Goal: Information Seeking & Learning: Check status

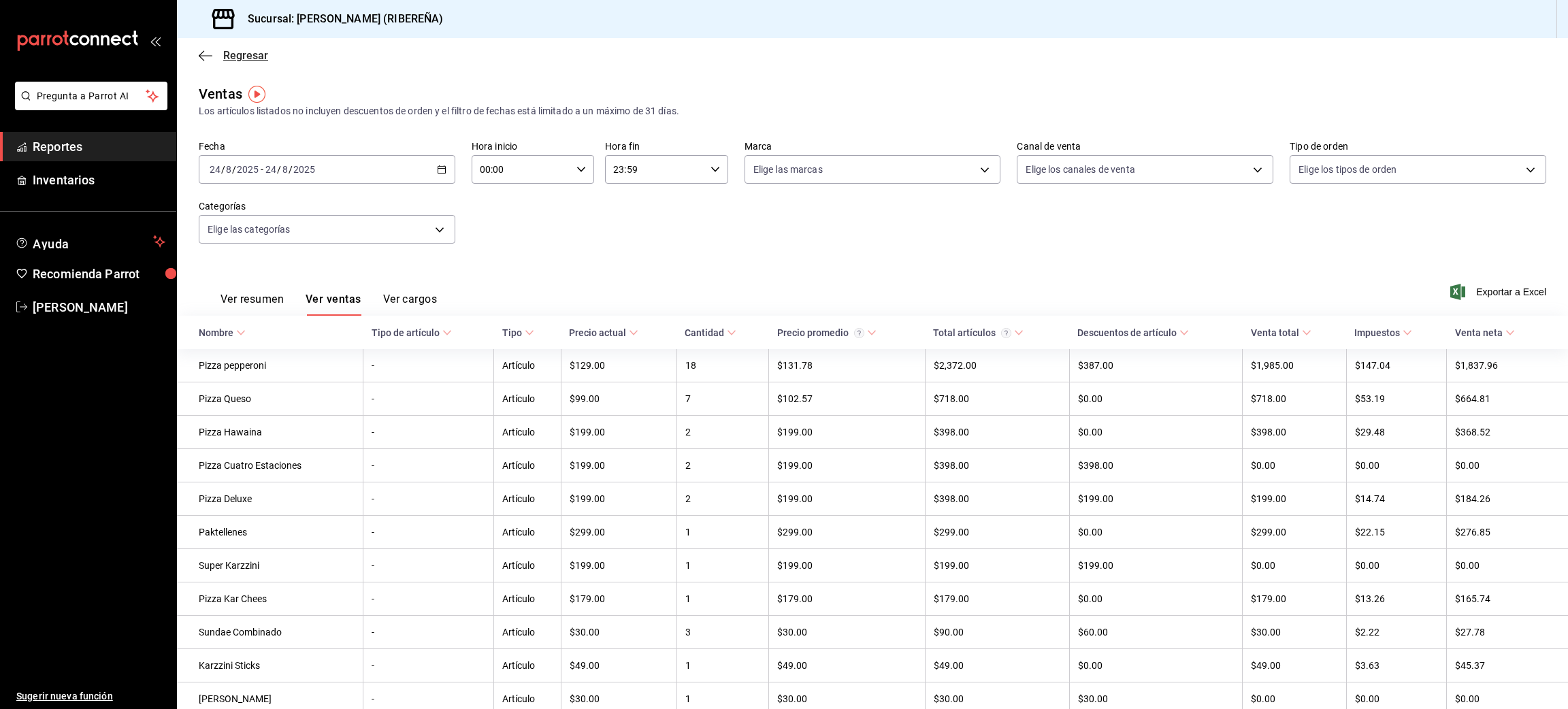
click at [202, 53] on icon "button" at bounding box center [206, 56] width 14 height 12
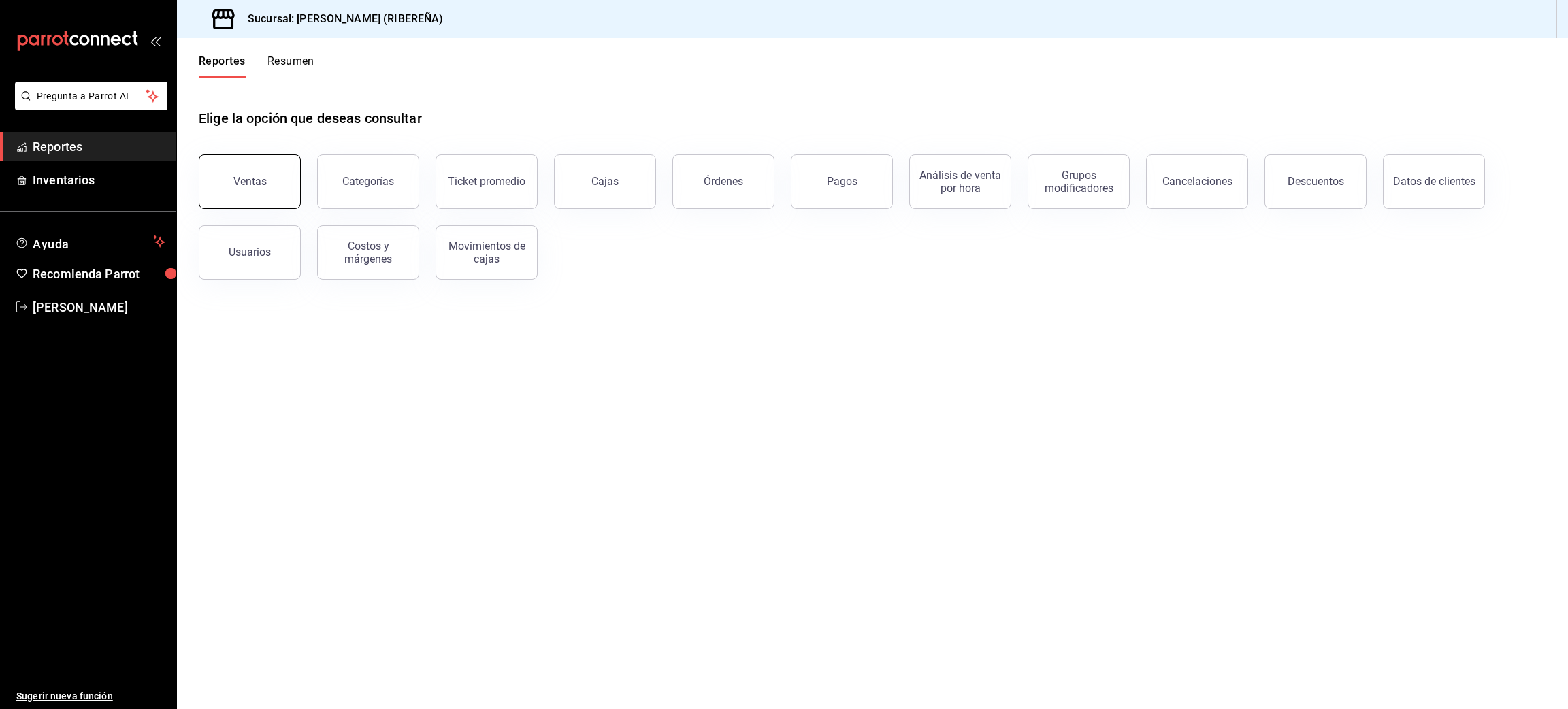
click at [267, 183] on button "Ventas" at bounding box center [250, 182] width 102 height 55
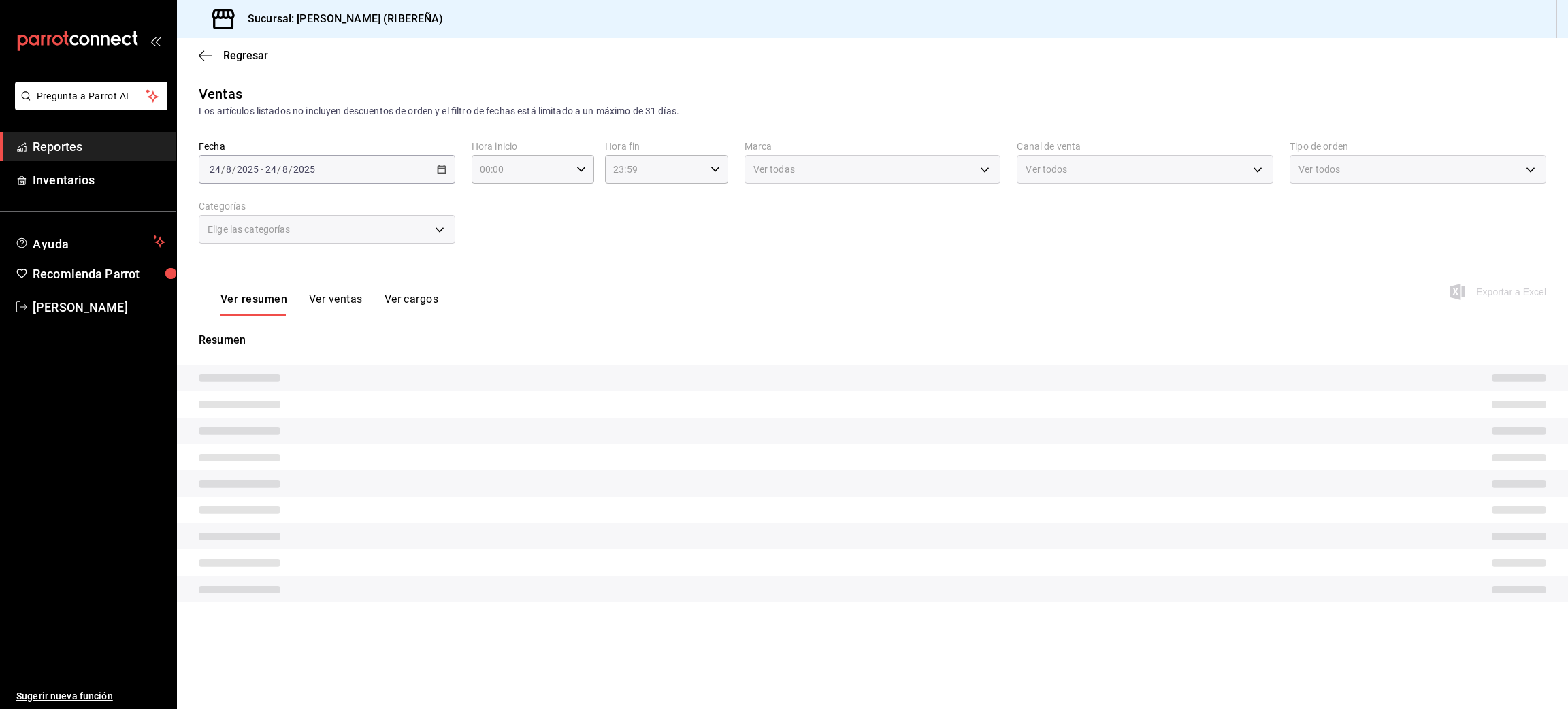
click at [267, 183] on div "2025-08-24 24 / 8 / 2025 - 2025-08-24 24 / 8 / 2025" at bounding box center [327, 170] width 257 height 29
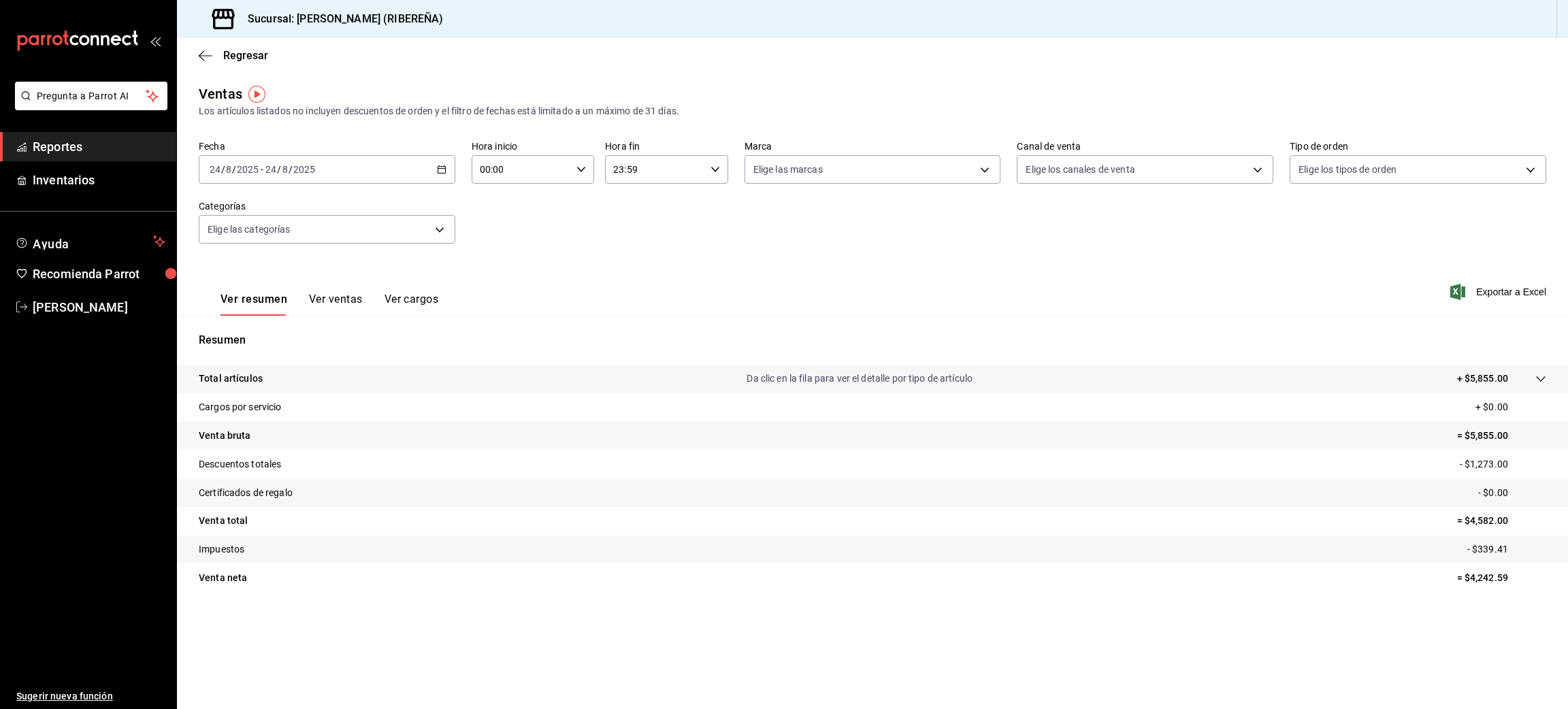
click at [314, 305] on button "Ver ventas" at bounding box center [336, 304] width 54 height 23
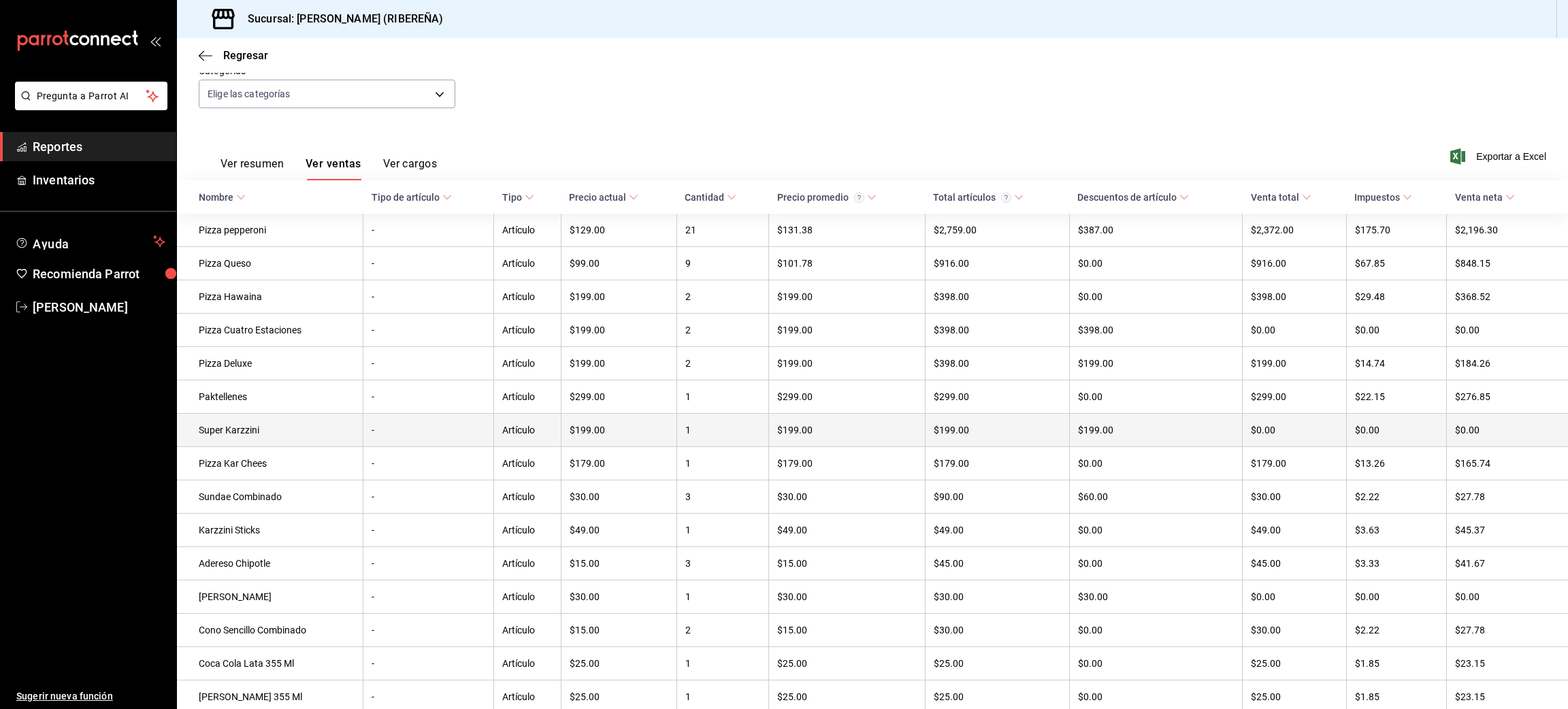
scroll to position [136, 0]
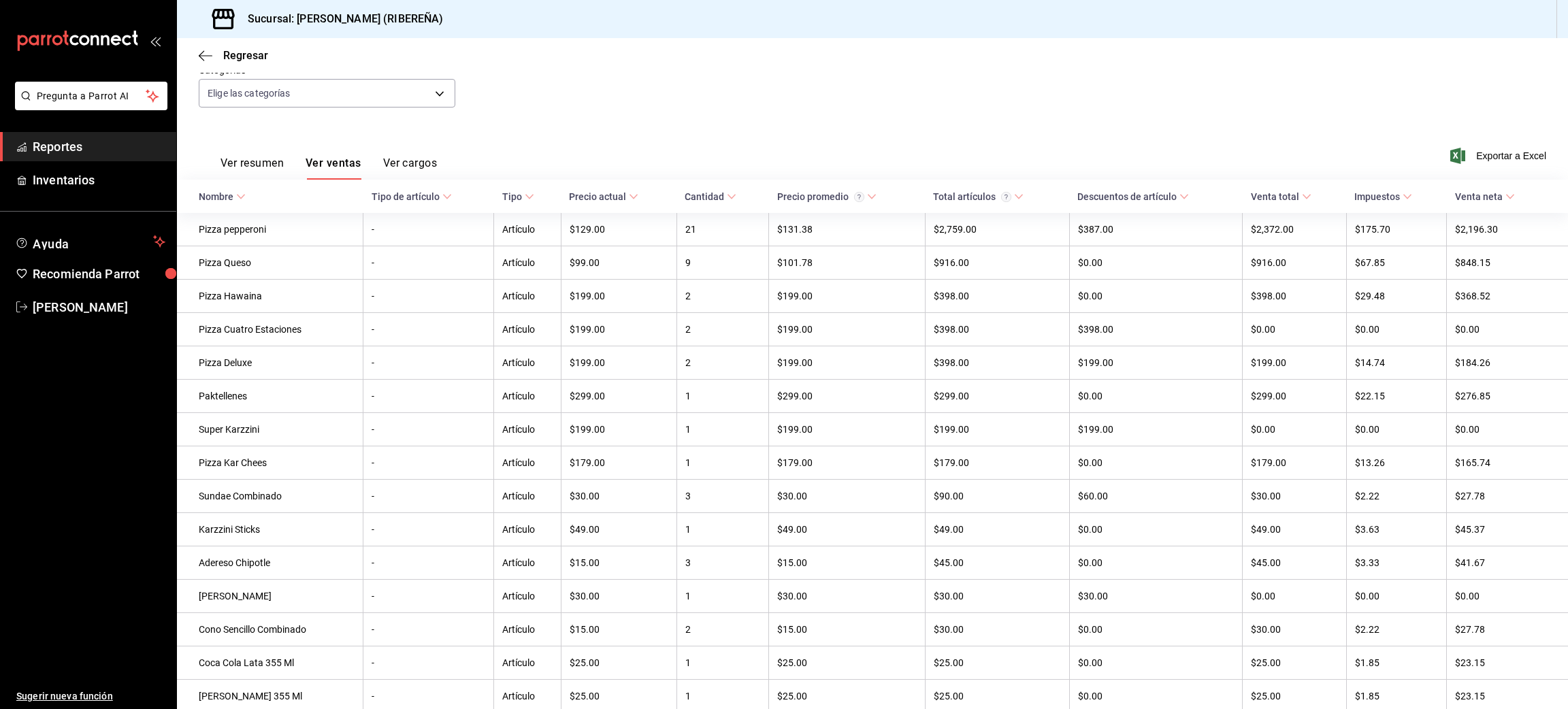
click at [251, 161] on button "Ver resumen" at bounding box center [252, 168] width 63 height 23
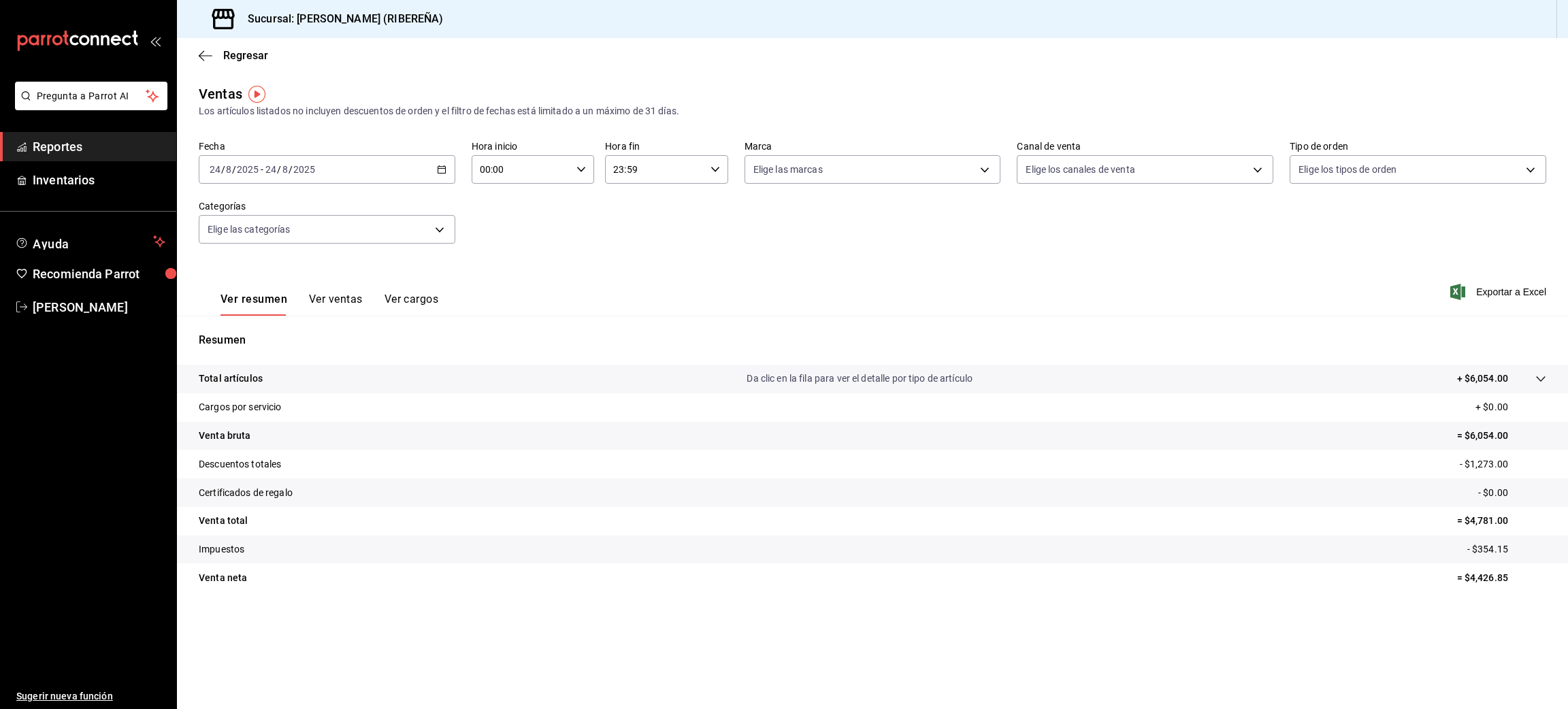
click at [352, 302] on button "Ver ventas" at bounding box center [336, 304] width 54 height 23
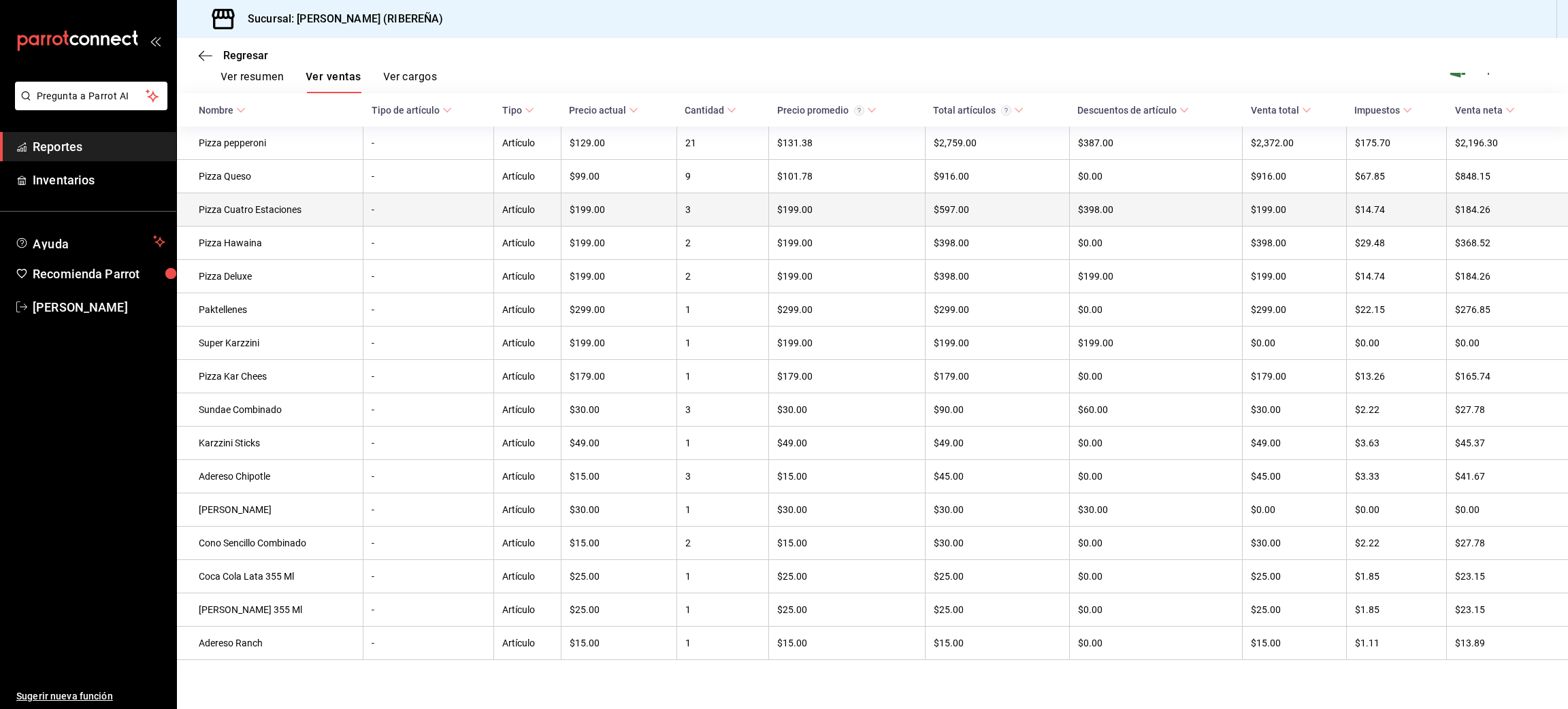
scroll to position [234, 0]
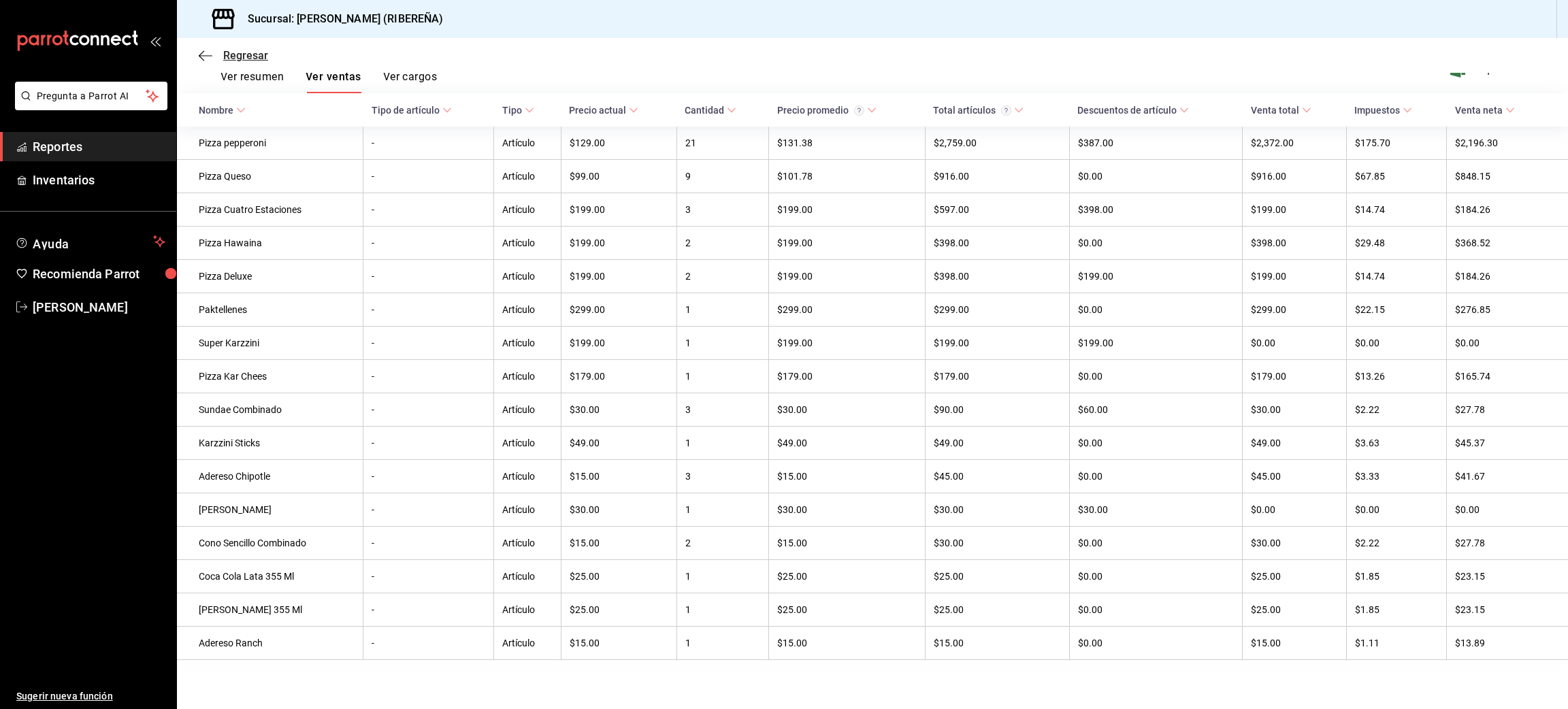
click at [207, 50] on icon "button" at bounding box center [206, 56] width 14 height 12
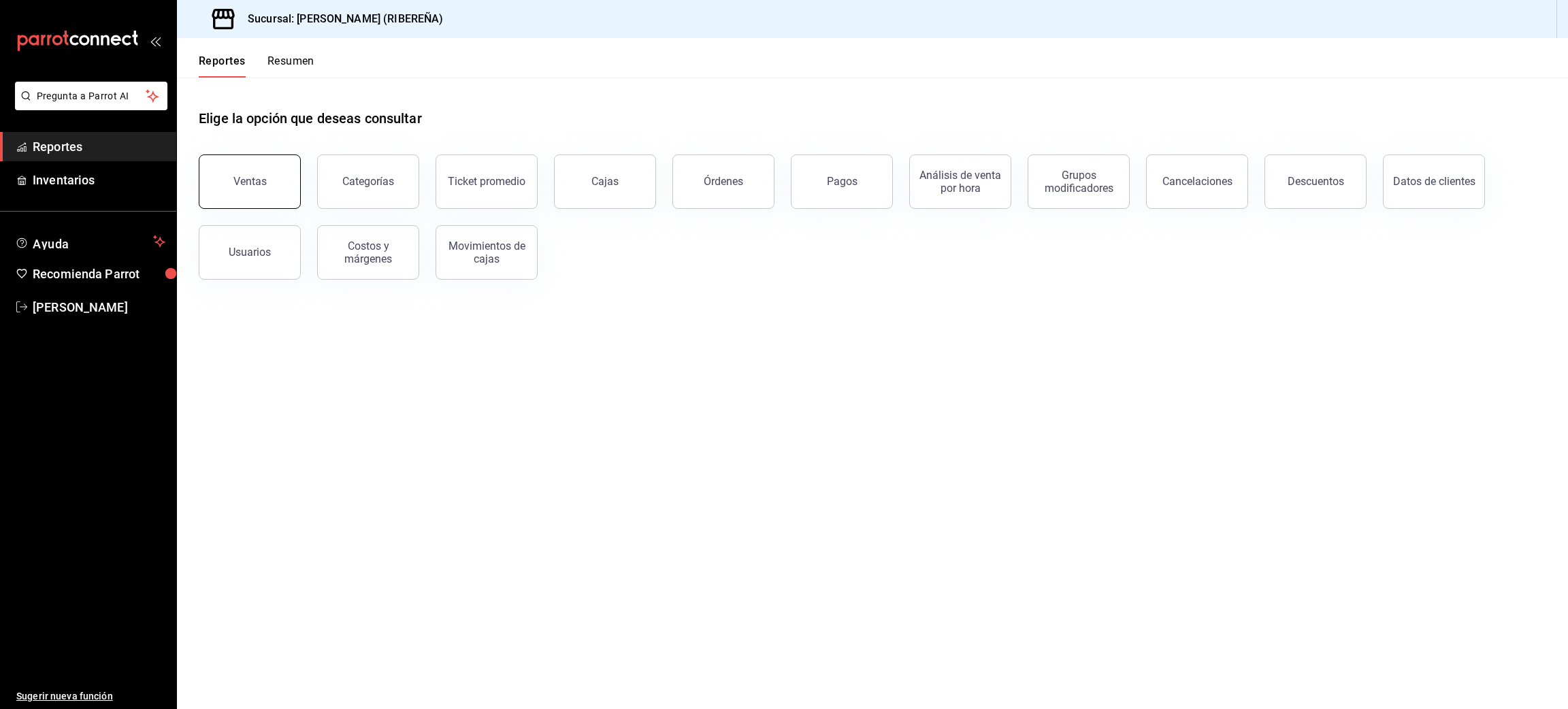
click at [247, 177] on div "Ventas" at bounding box center [251, 181] width 34 height 13
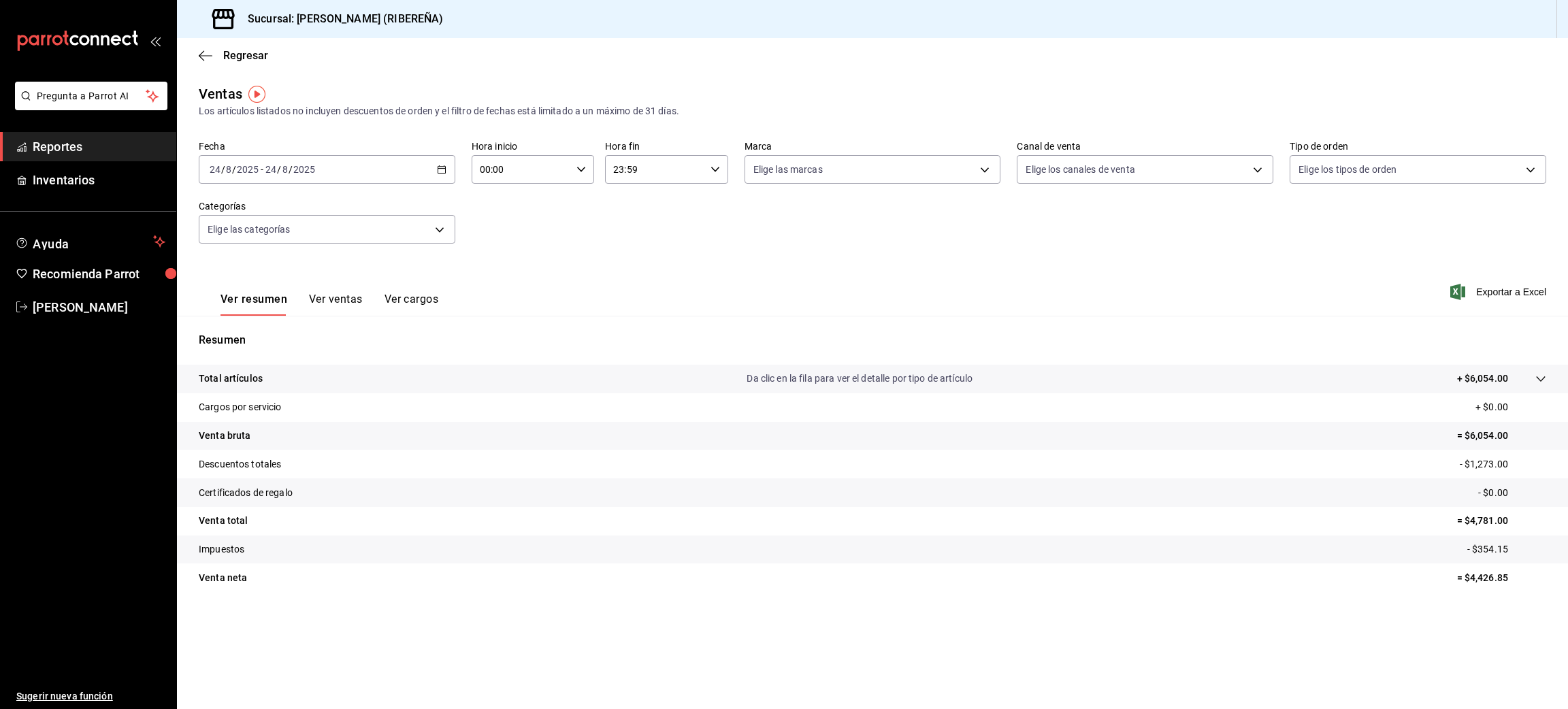
click at [197, 52] on div "Regresar" at bounding box center [872, 56] width 1391 height 35
click at [336, 302] on button "Ver ventas" at bounding box center [336, 304] width 54 height 23
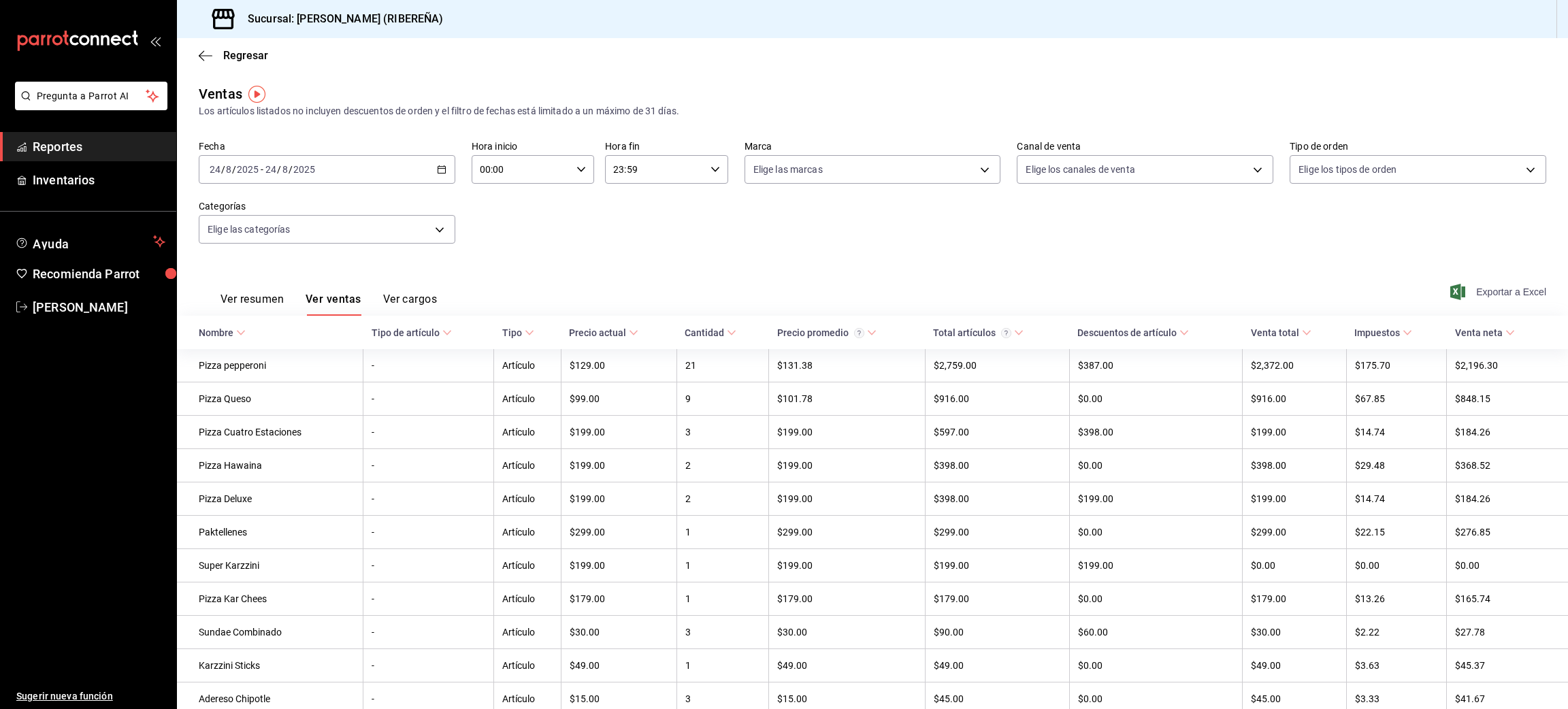
click at [1490, 285] on span "Exportar a Excel" at bounding box center [1499, 292] width 93 height 16
click at [1479, 295] on span "Exportar a Excel" at bounding box center [1499, 292] width 93 height 16
click at [263, 304] on button "Ver resumen" at bounding box center [252, 304] width 63 height 23
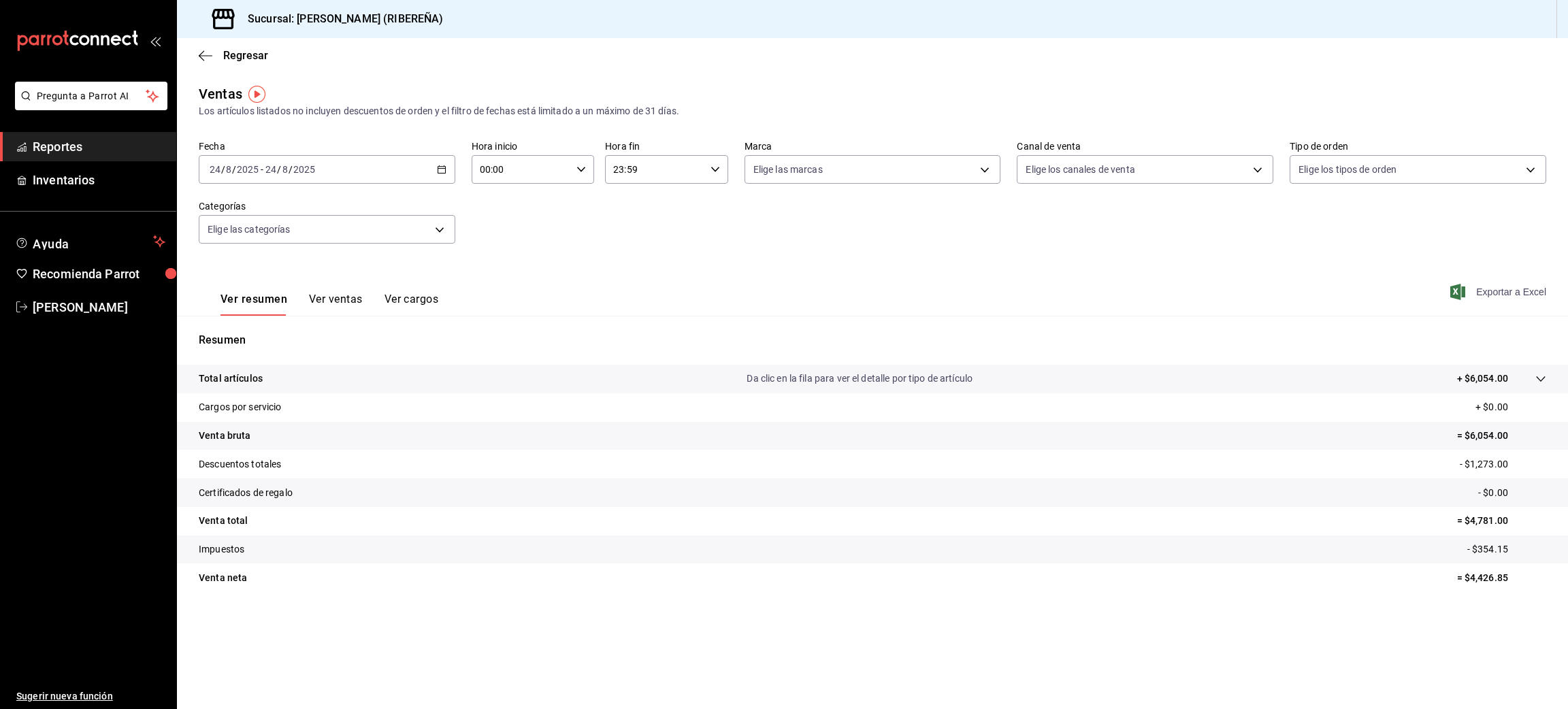
click at [1512, 292] on span "Exportar a Excel" at bounding box center [1499, 292] width 93 height 16
click at [193, 52] on div "Regresar" at bounding box center [872, 56] width 1391 height 35
click at [203, 55] on icon "button" at bounding box center [206, 56] width 14 height 12
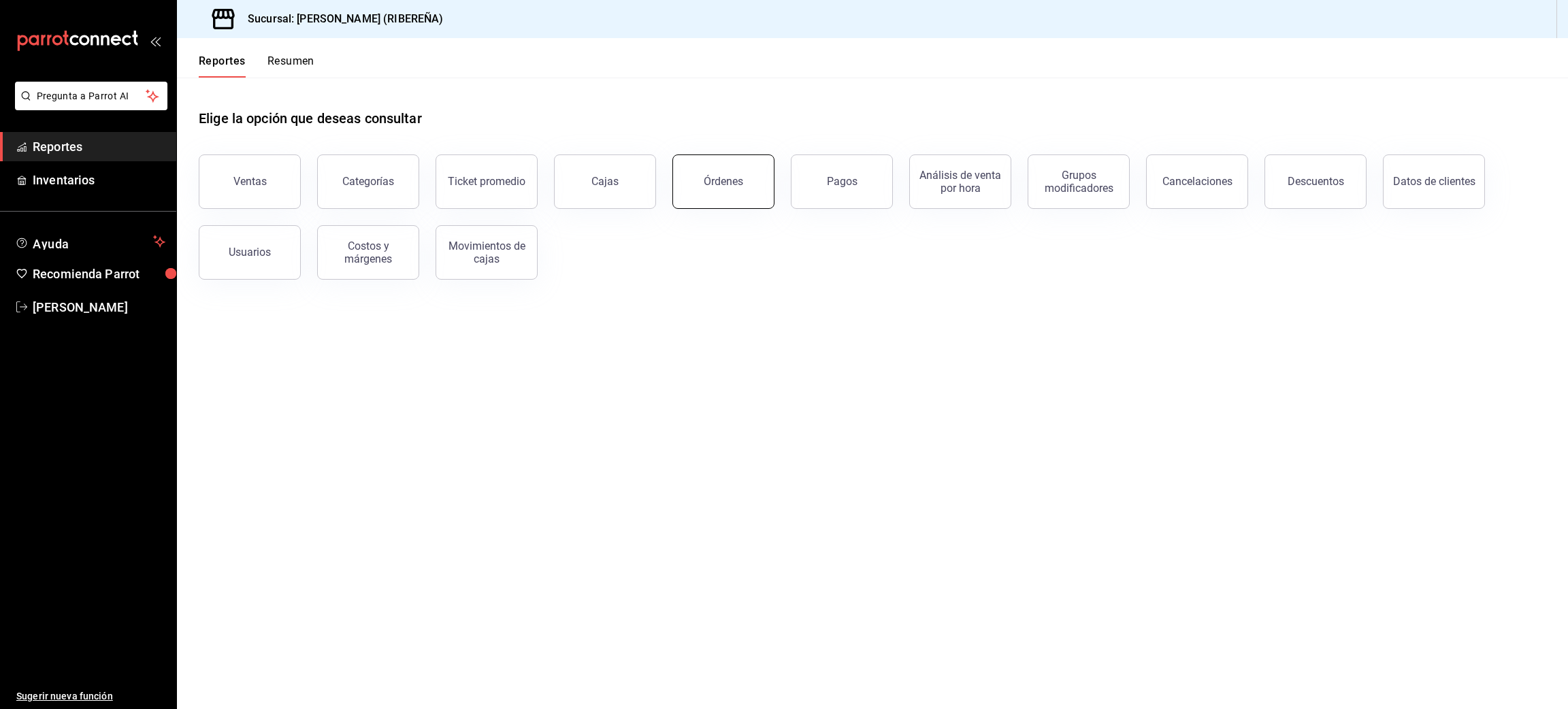
click at [738, 197] on button "Órdenes" at bounding box center [723, 182] width 102 height 55
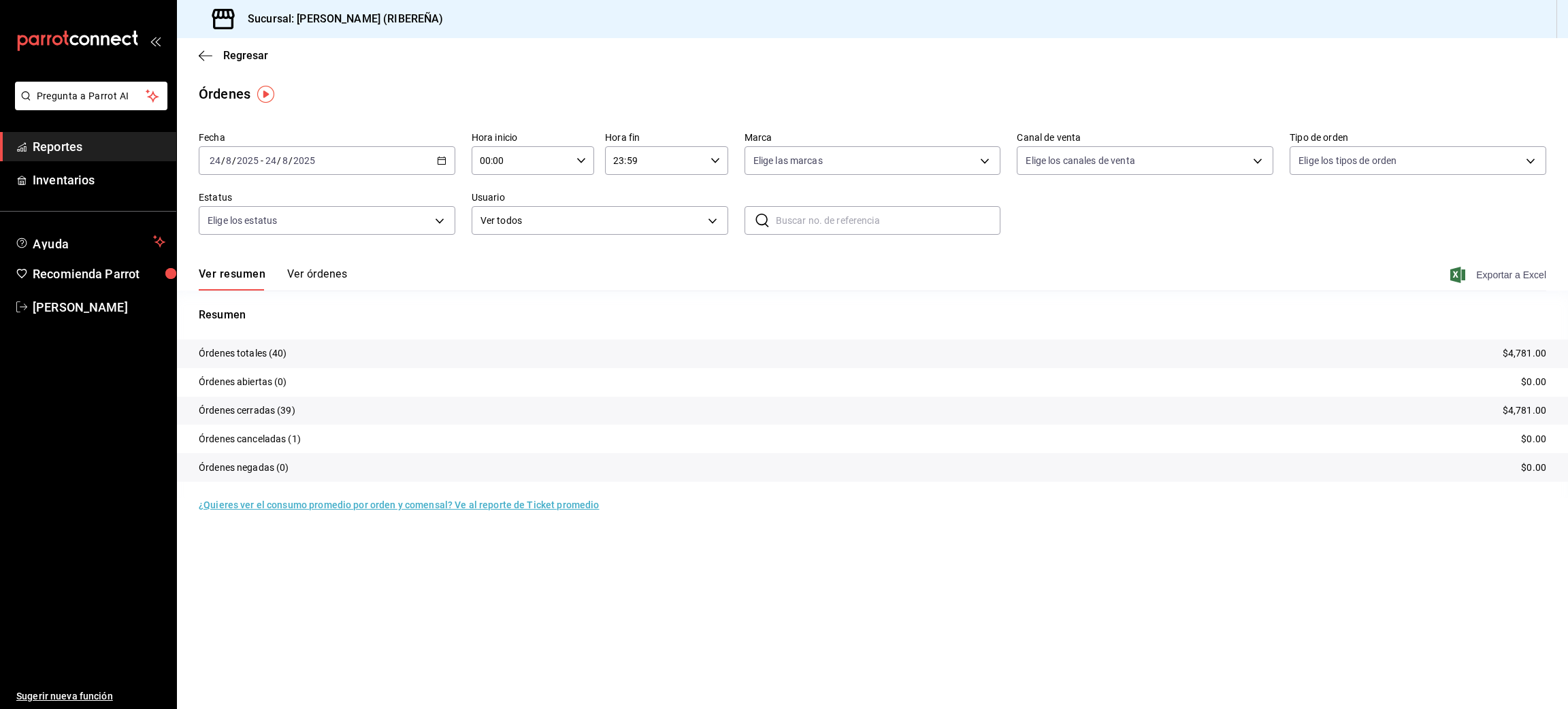
click at [1493, 276] on span "Exportar a Excel" at bounding box center [1499, 274] width 93 height 16
click at [205, 55] on icon "button" at bounding box center [206, 56] width 14 height 12
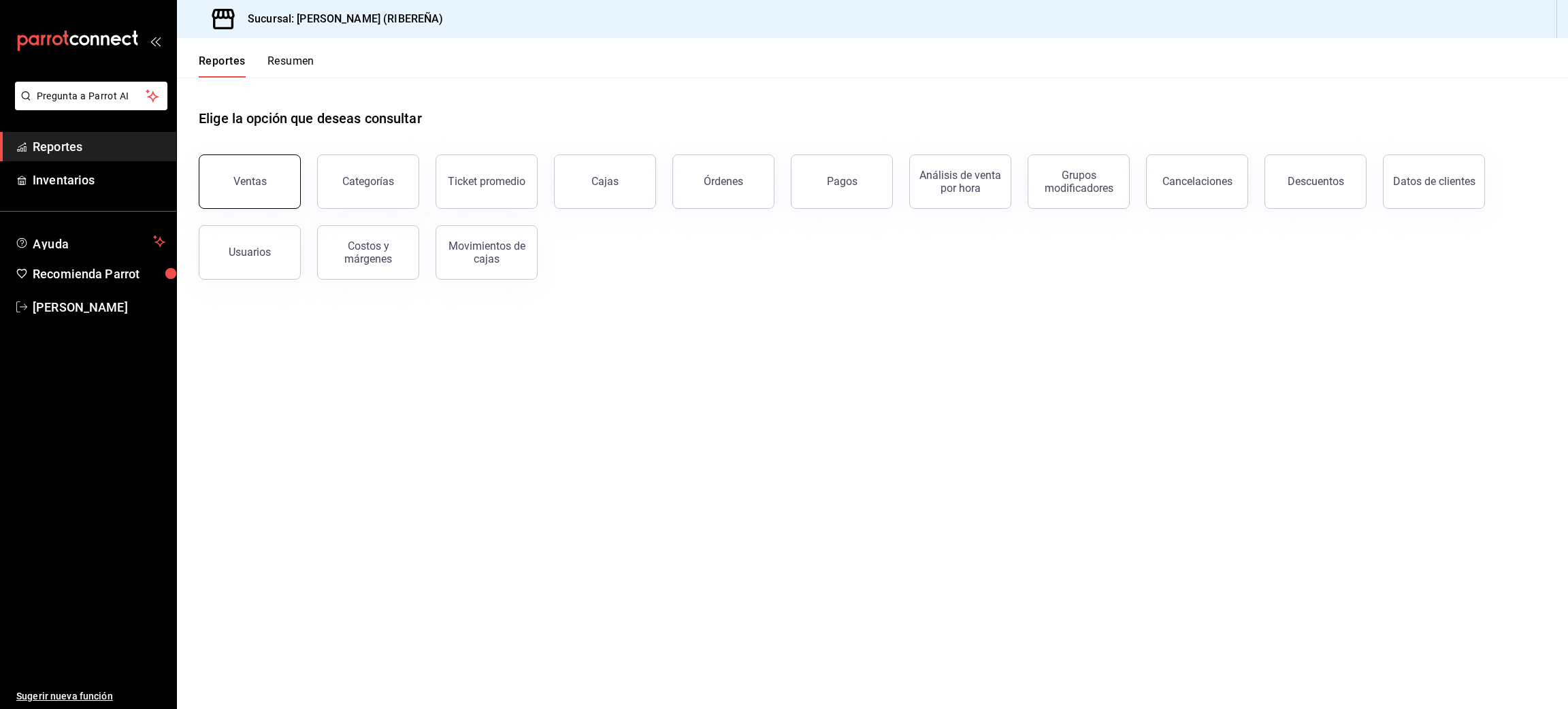
click at [244, 186] on div "Ventas" at bounding box center [251, 181] width 34 height 13
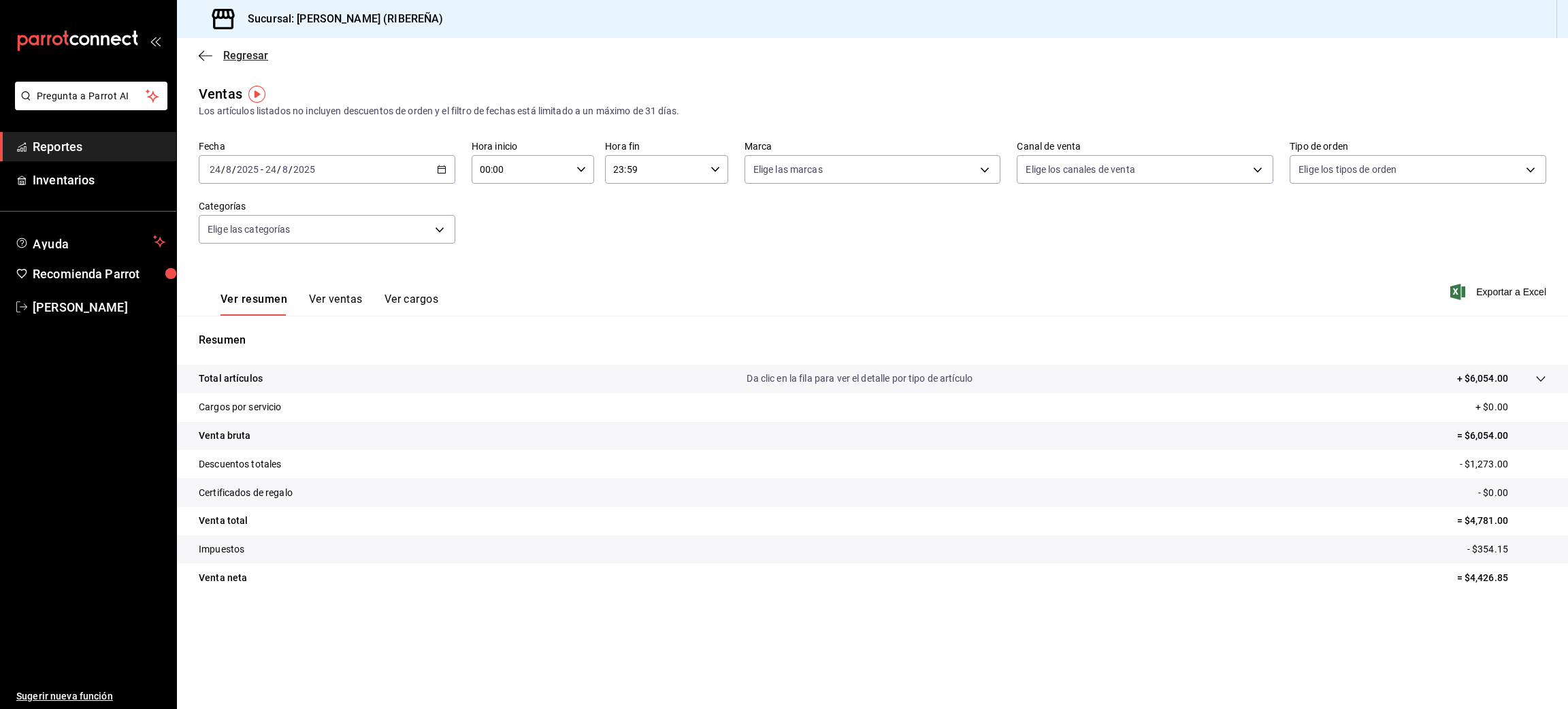
click at [203, 56] on icon "button" at bounding box center [206, 56] width 14 height 12
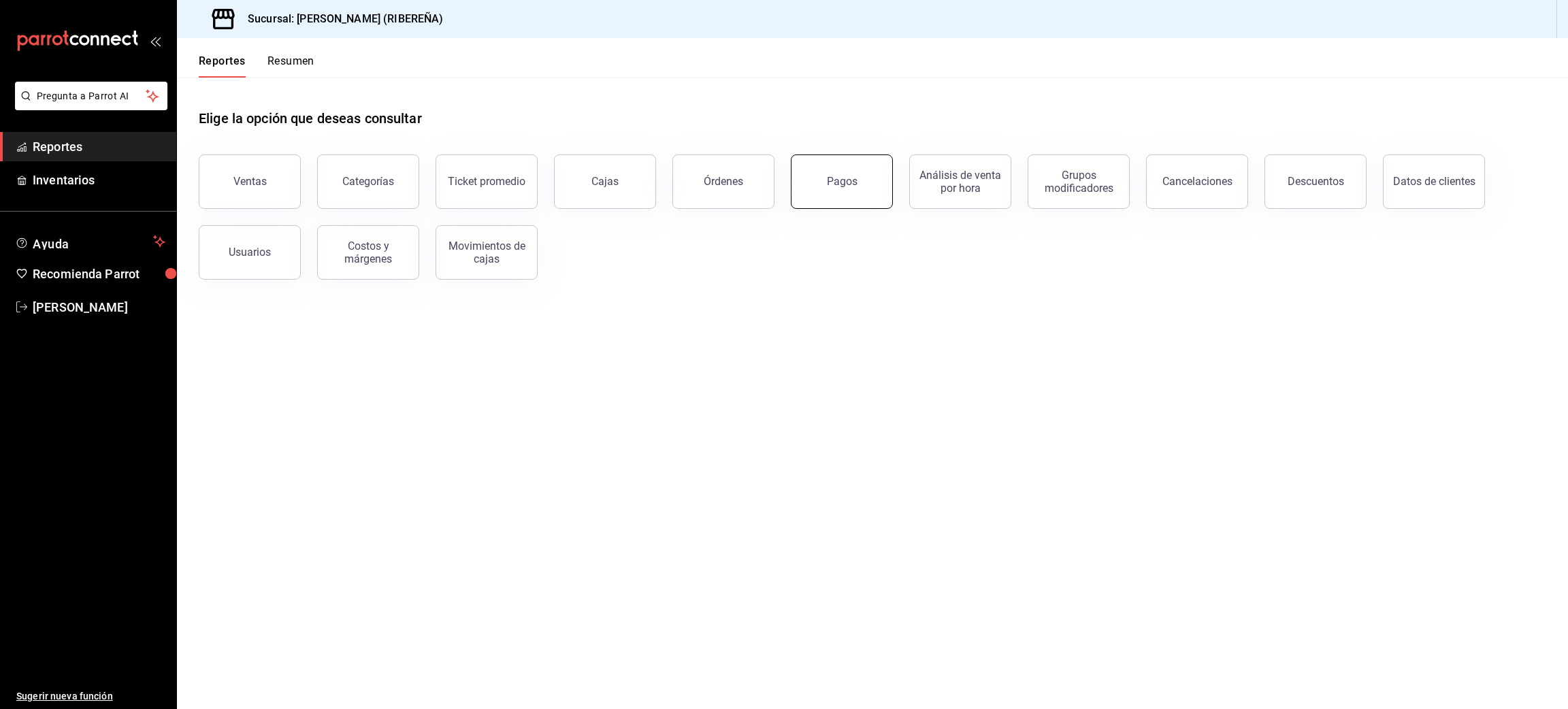
click at [847, 191] on button "Pagos" at bounding box center [842, 182] width 102 height 55
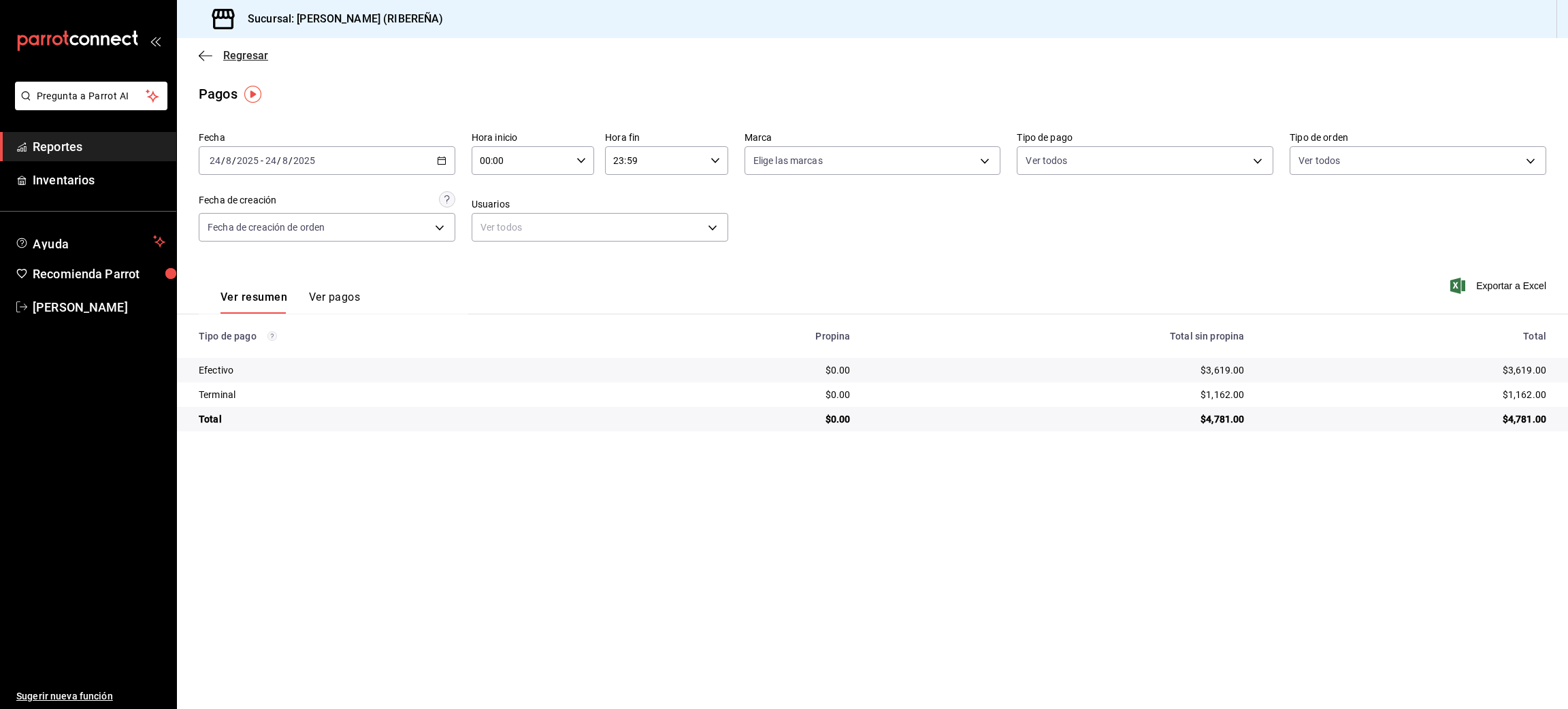
click at [203, 53] on icon "button" at bounding box center [206, 56] width 14 height 12
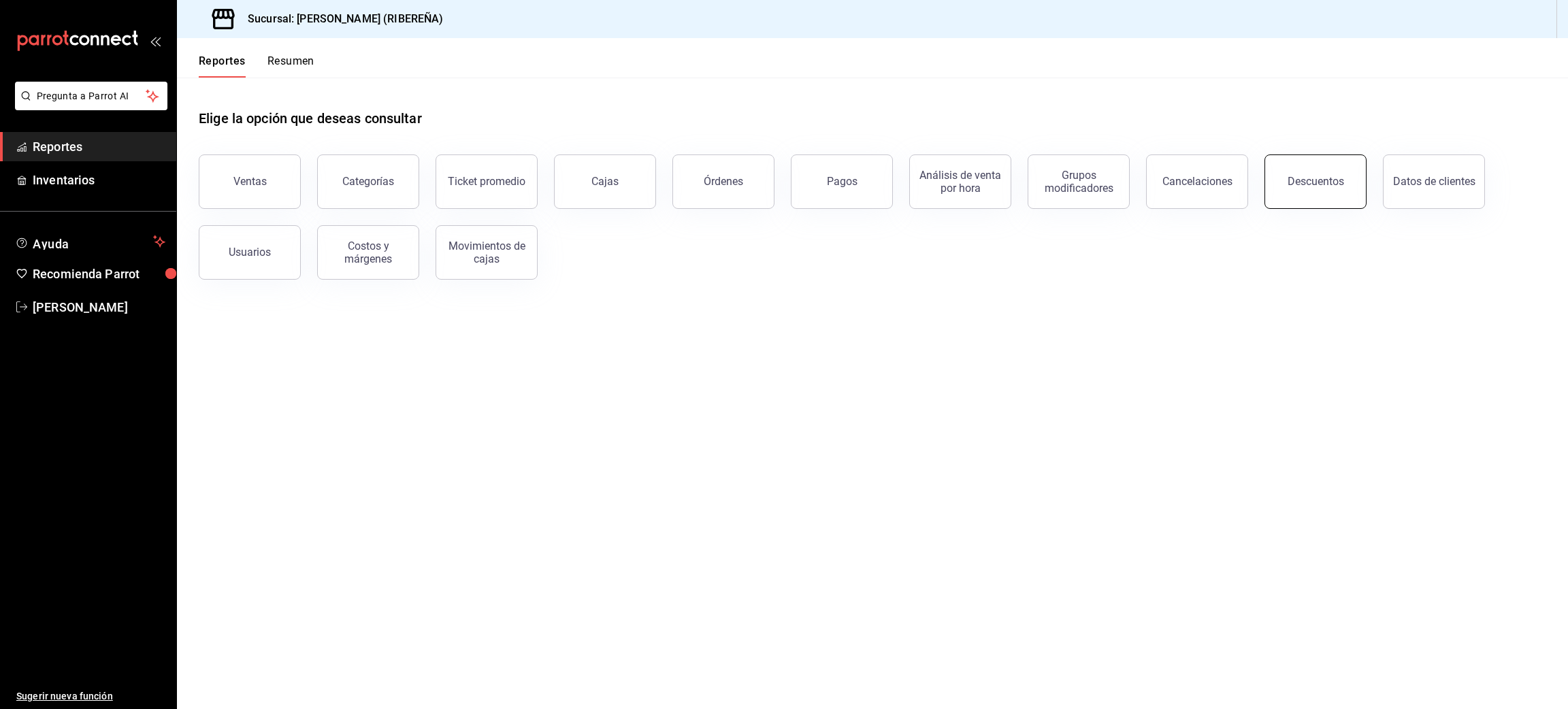
click at [1280, 197] on button "Descuentos" at bounding box center [1316, 182] width 102 height 55
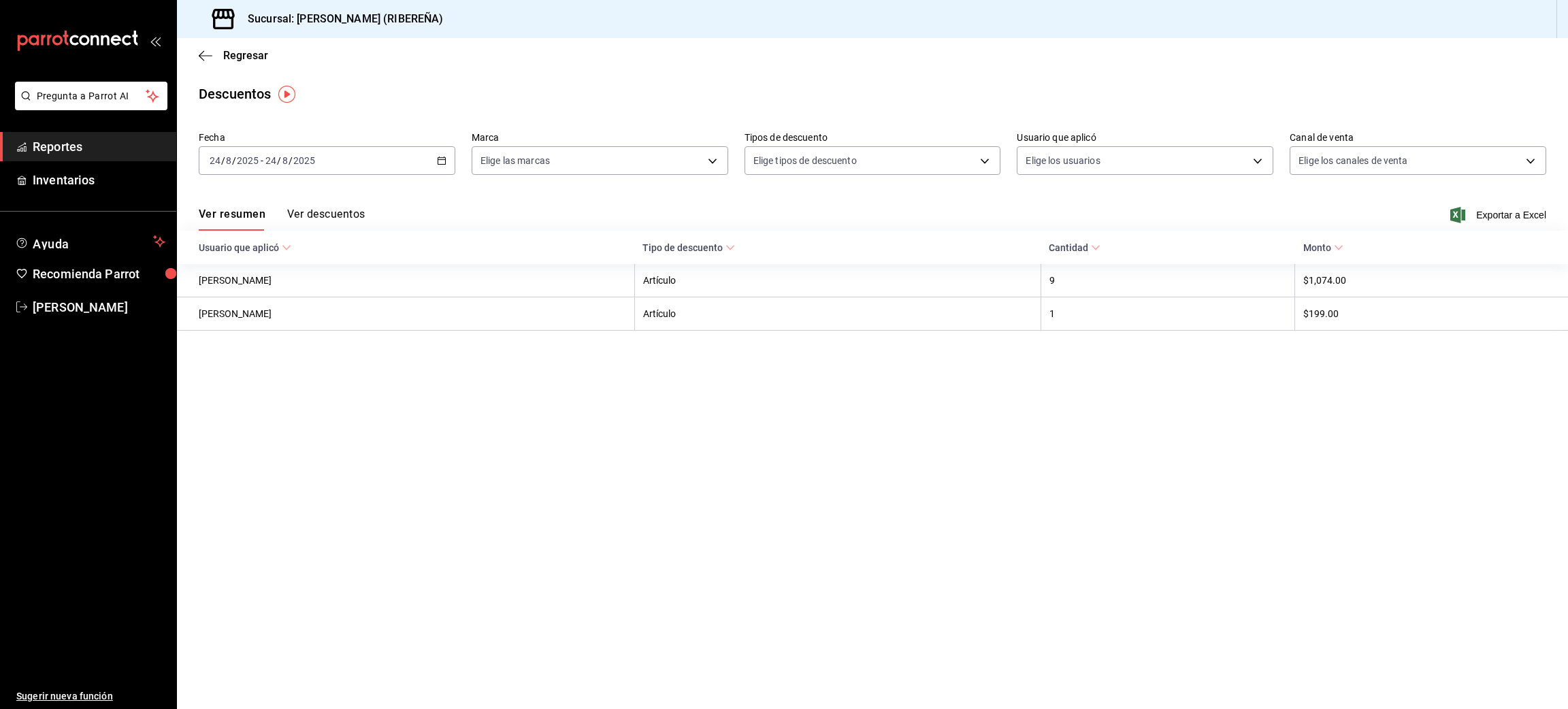
click at [324, 216] on button "Ver descuentos" at bounding box center [326, 219] width 78 height 23
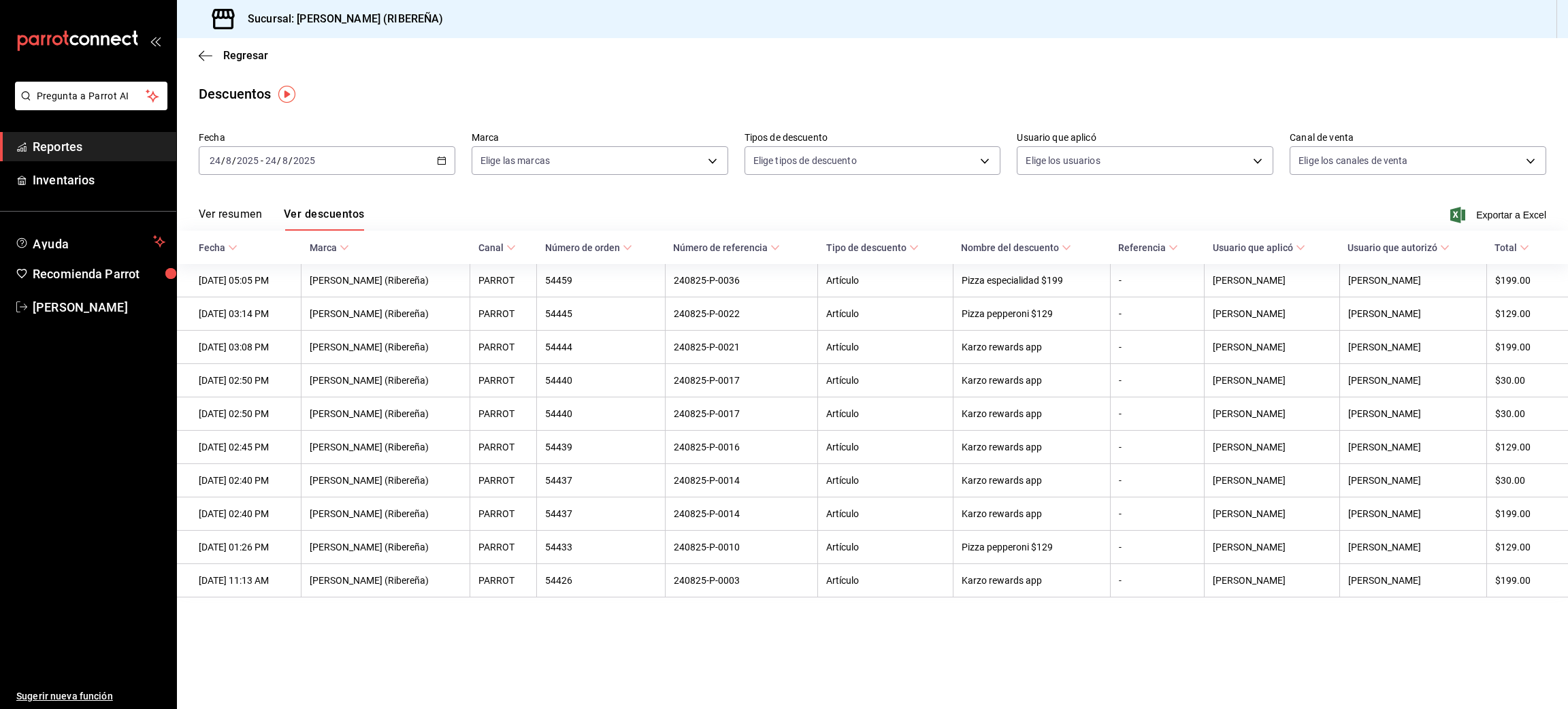
click at [247, 219] on button "Ver resumen" at bounding box center [230, 219] width 63 height 23
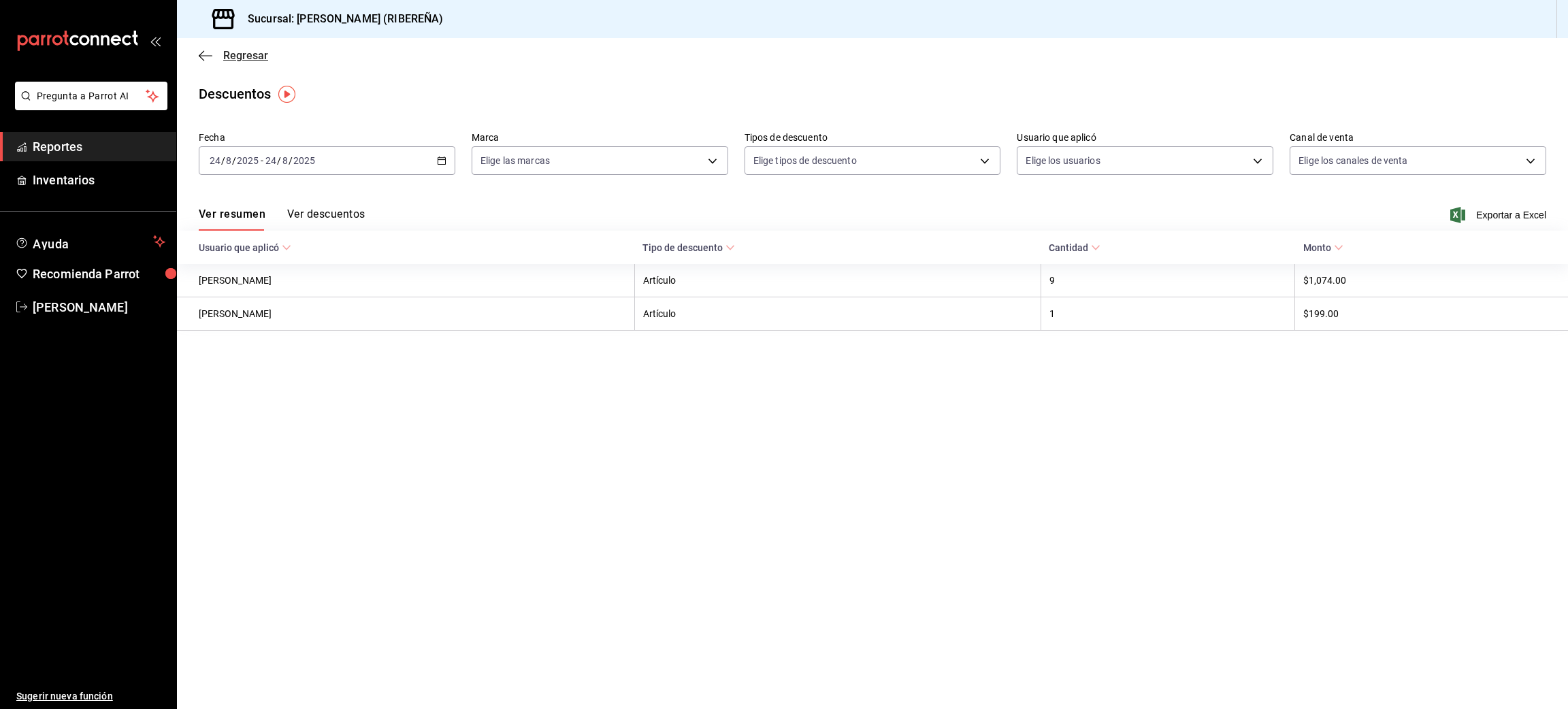
click at [205, 53] on icon "button" at bounding box center [206, 56] width 14 height 12
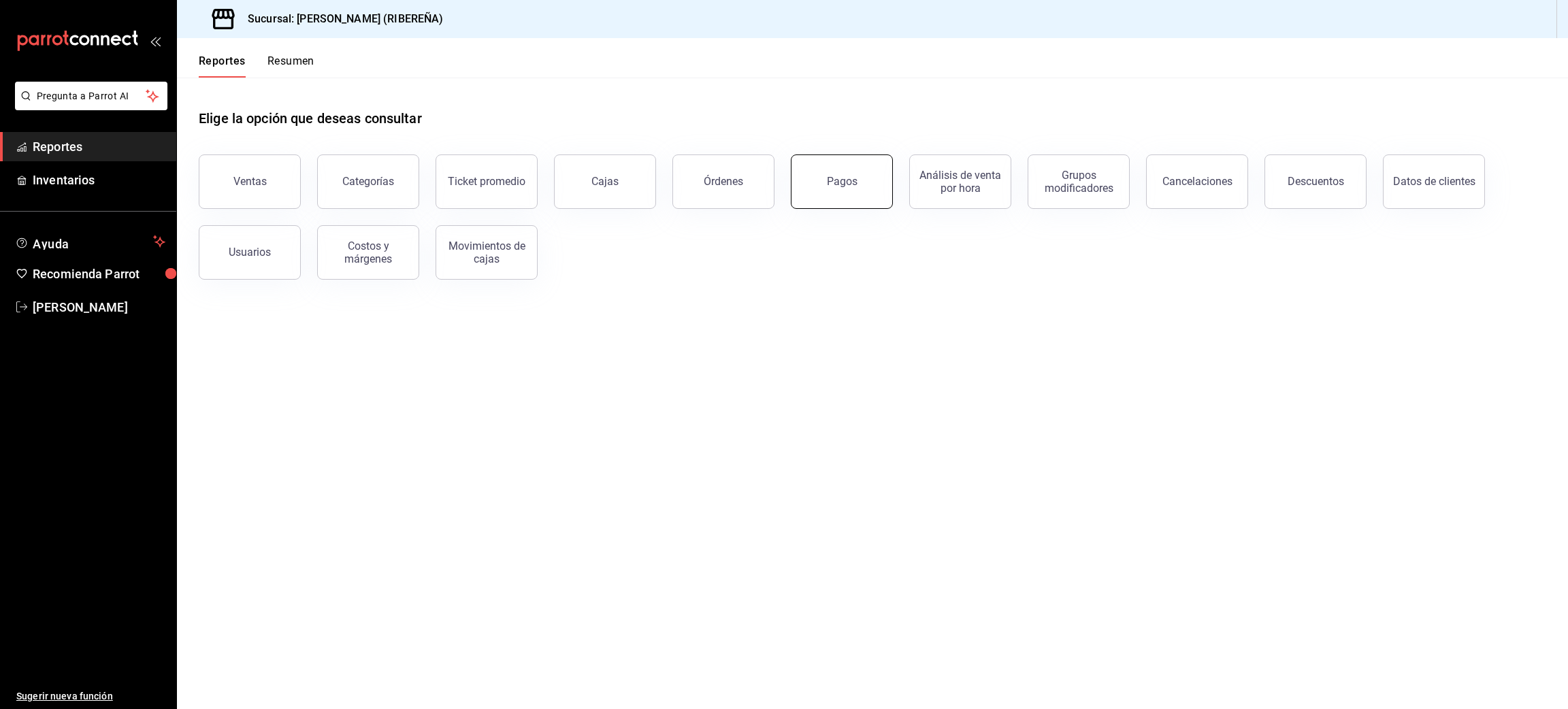
click at [836, 186] on div "Pagos" at bounding box center [842, 181] width 30 height 13
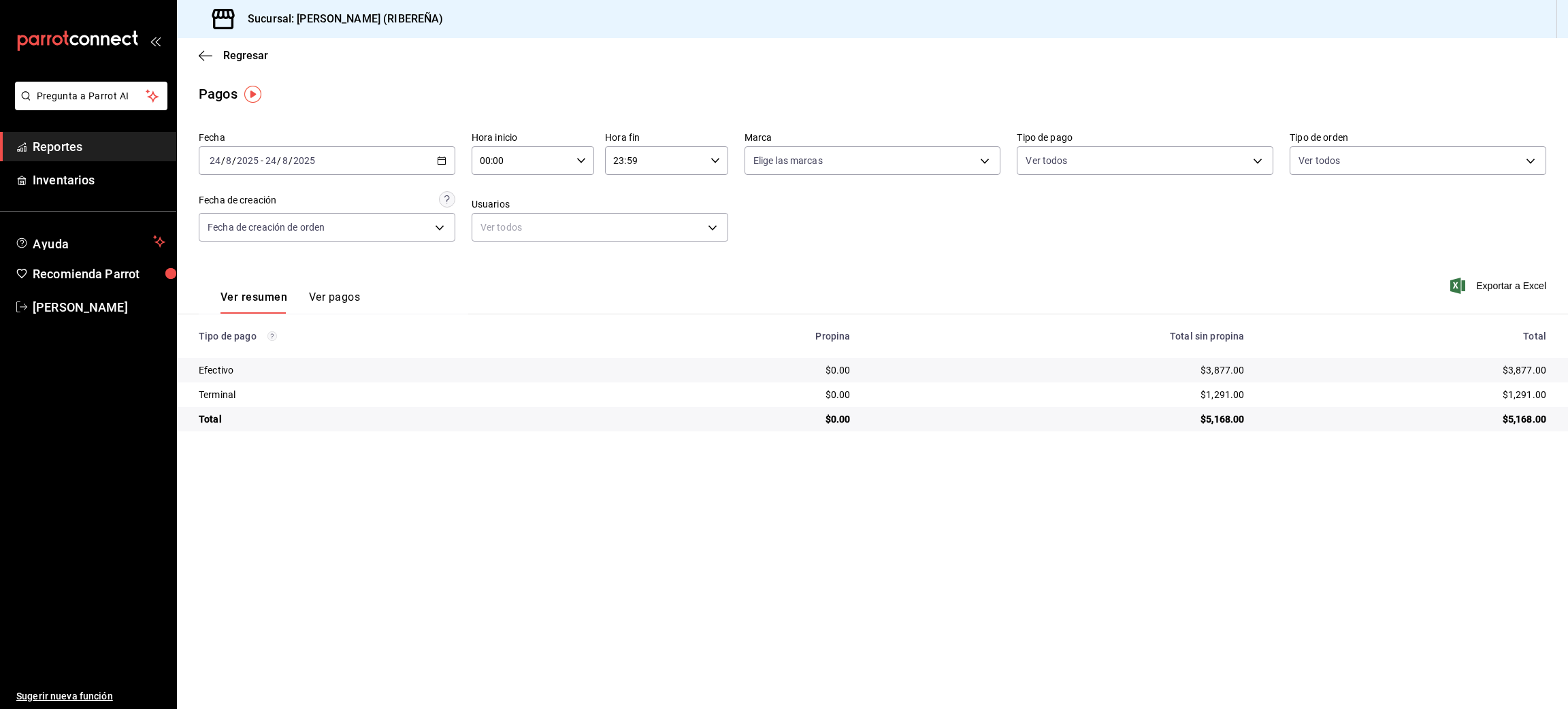
click at [200, 47] on div "Regresar" at bounding box center [872, 56] width 1391 height 35
click at [201, 51] on icon "button" at bounding box center [206, 56] width 14 height 12
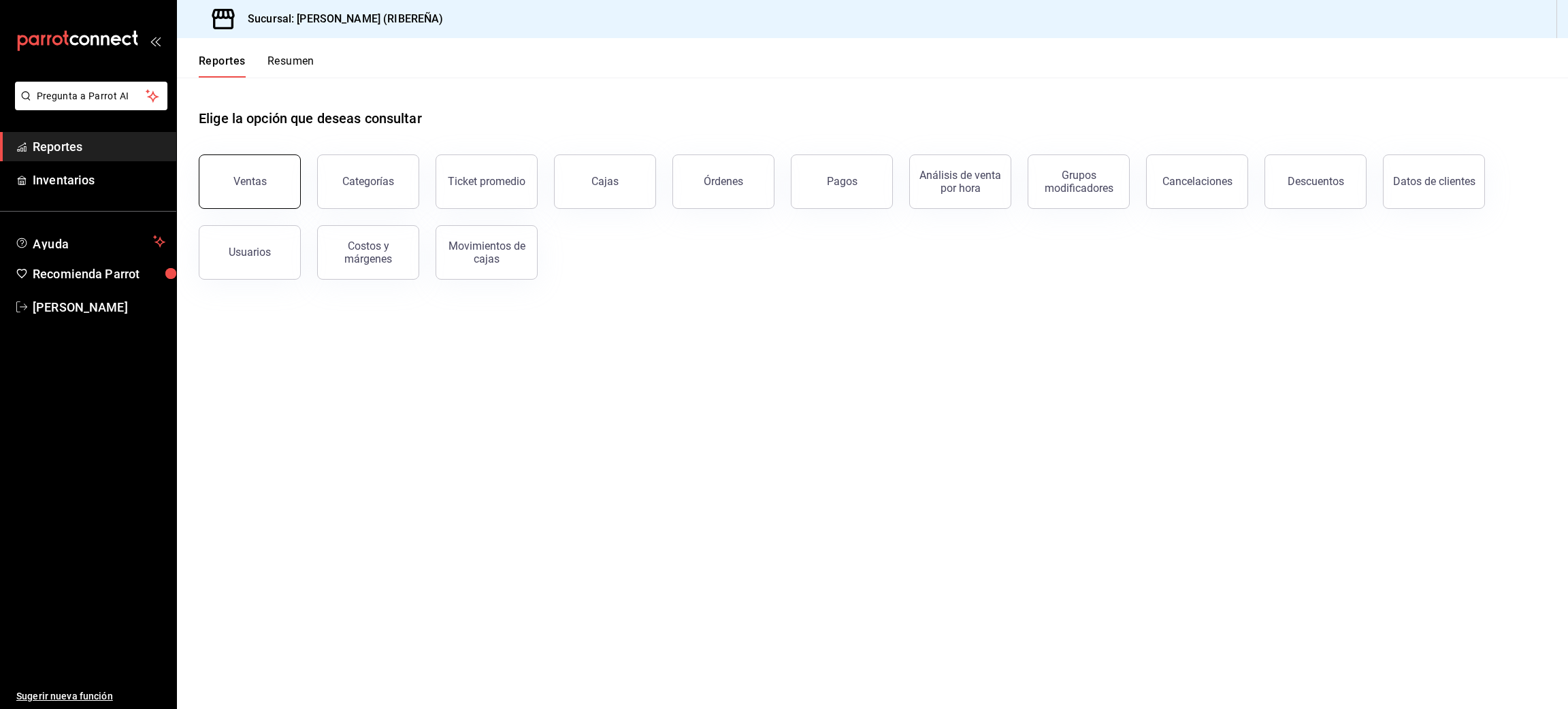
click at [244, 186] on div "Ventas" at bounding box center [251, 181] width 34 height 13
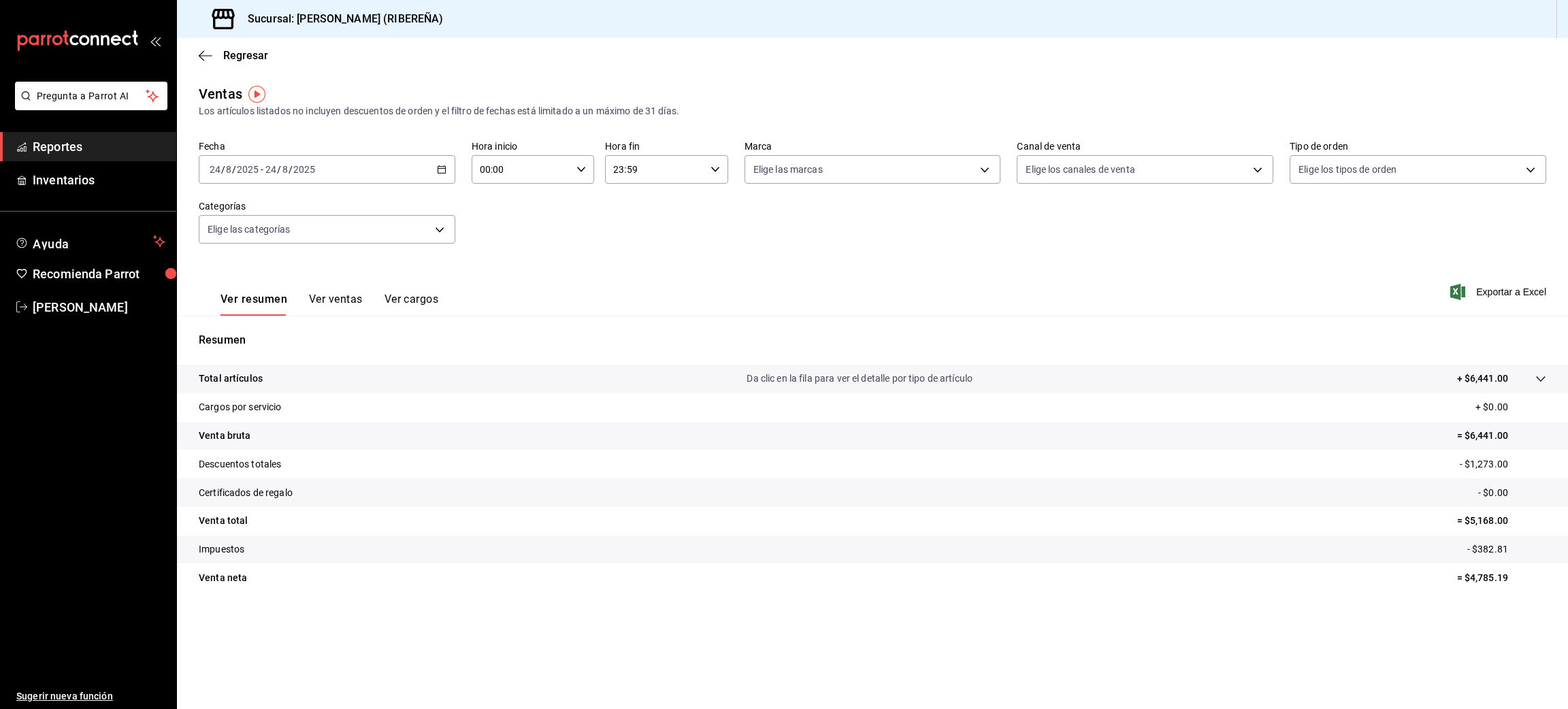
click at [196, 59] on div "Regresar" at bounding box center [872, 56] width 1391 height 35
click at [205, 56] on icon "button" at bounding box center [206, 56] width 14 height 12
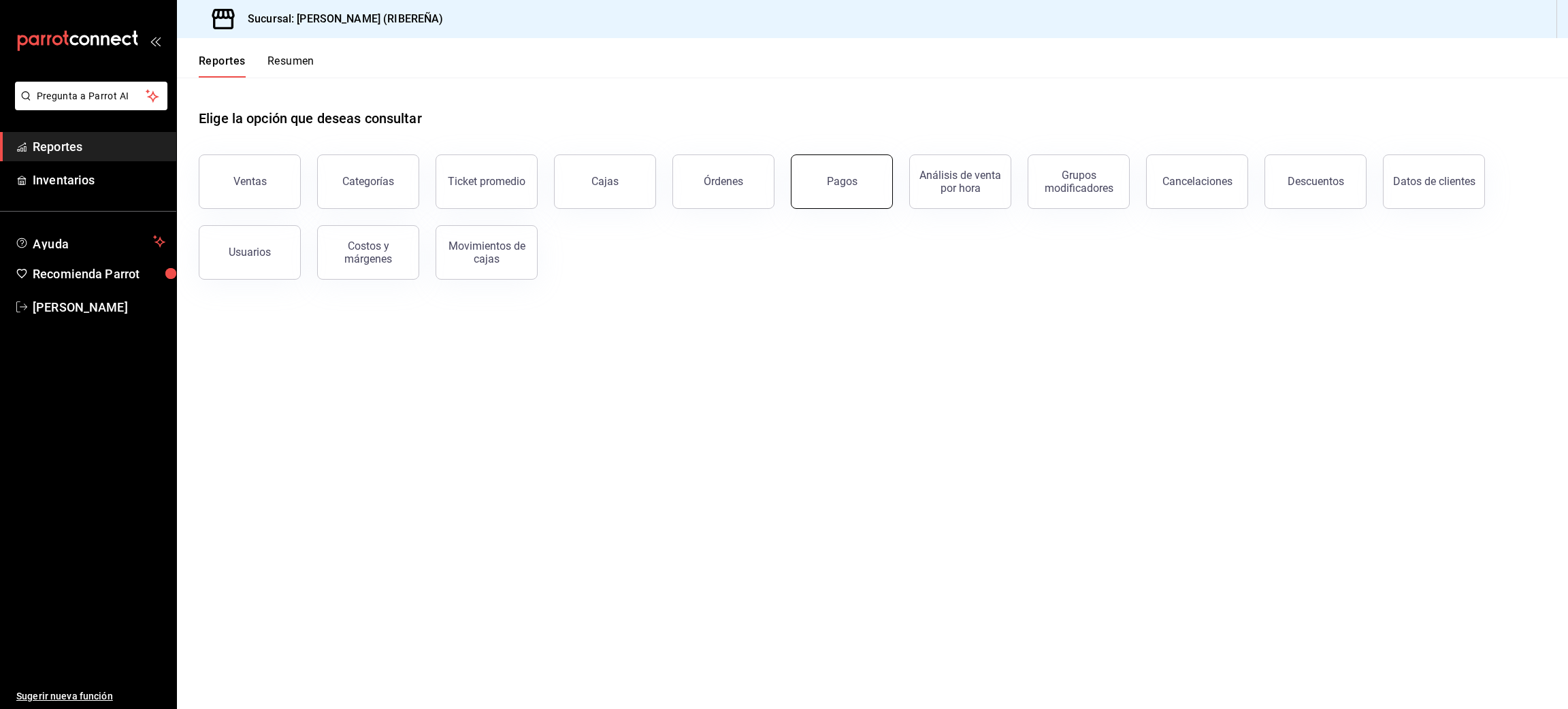
click at [846, 182] on div "Pagos" at bounding box center [842, 181] width 30 height 13
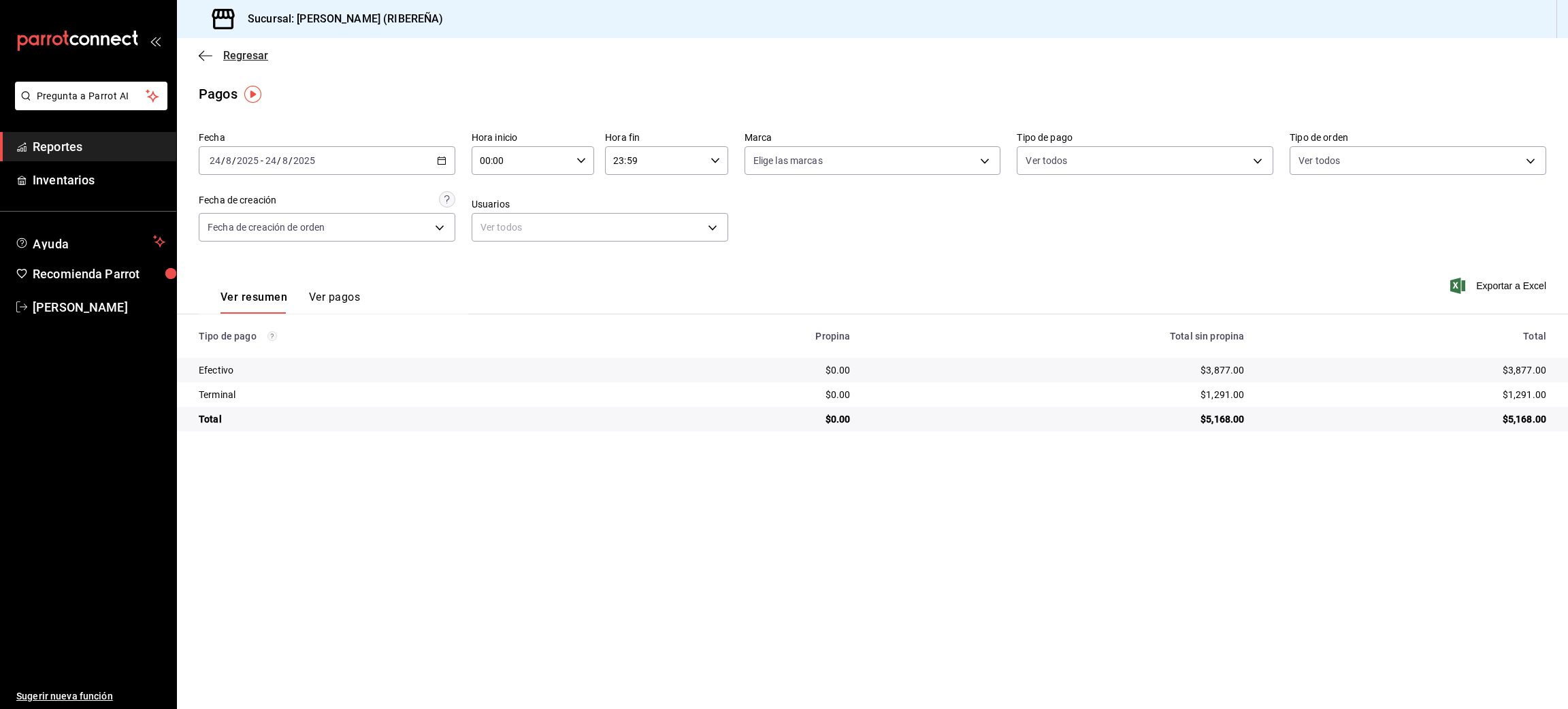
click at [202, 53] on icon "button" at bounding box center [206, 56] width 14 height 12
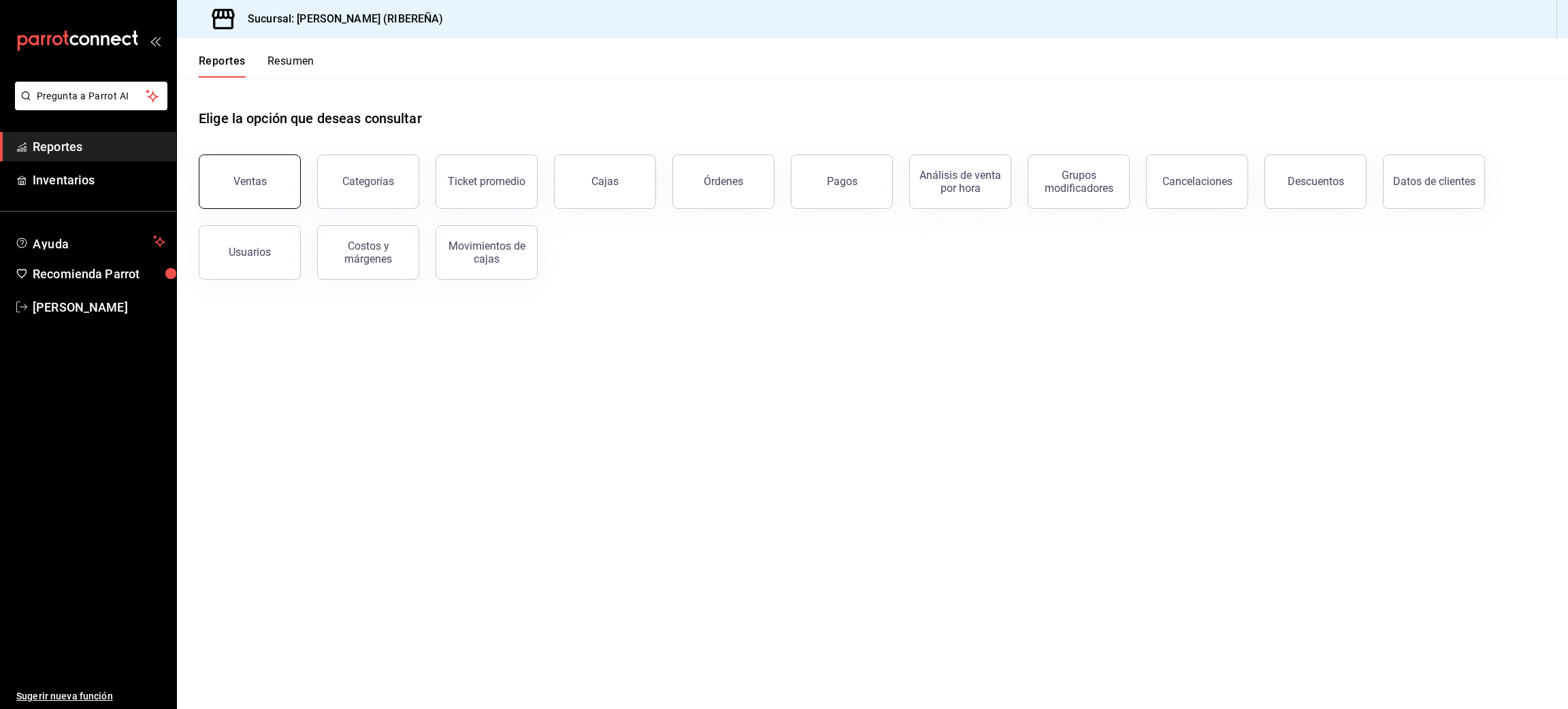
click at [267, 174] on button "Ventas" at bounding box center [250, 182] width 102 height 55
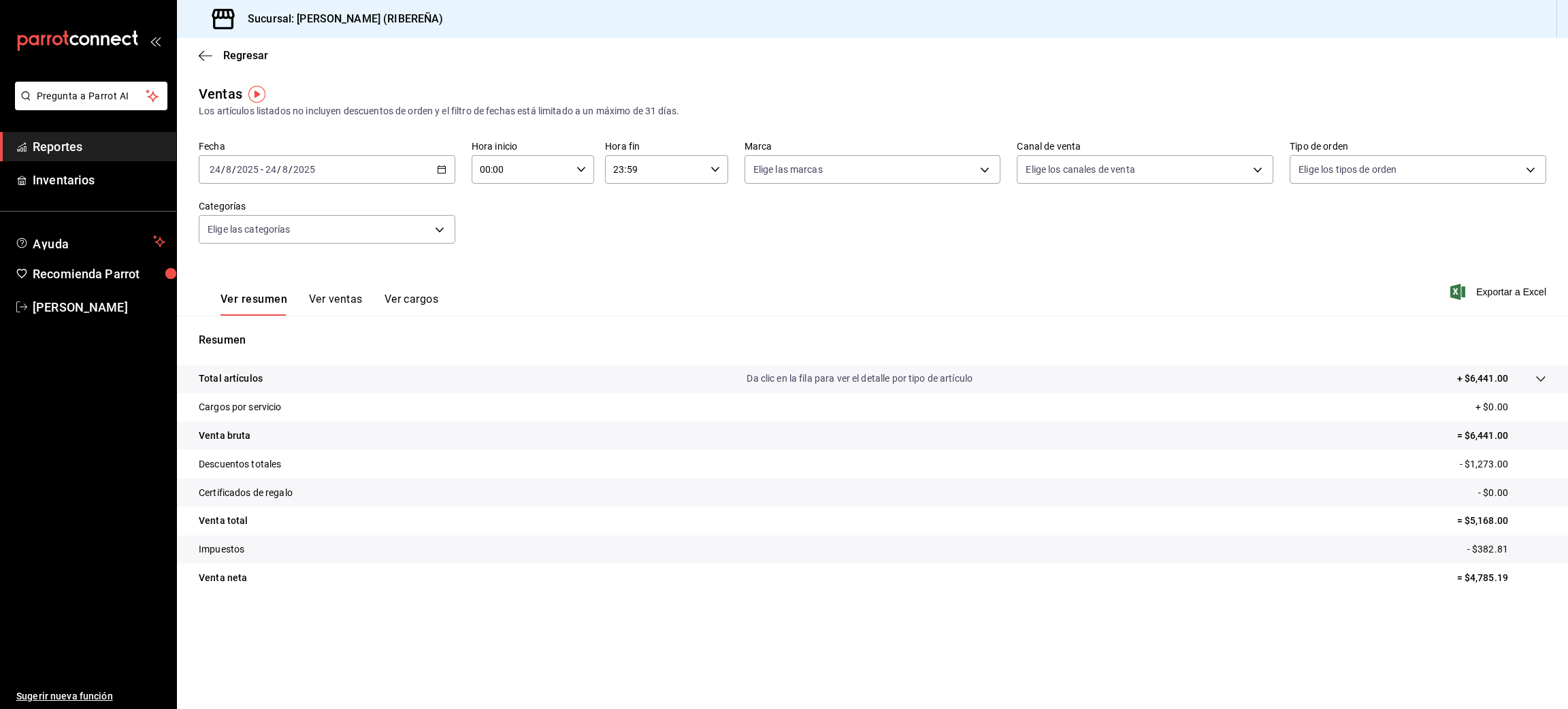
click at [340, 293] on button "Ver ventas" at bounding box center [336, 304] width 54 height 23
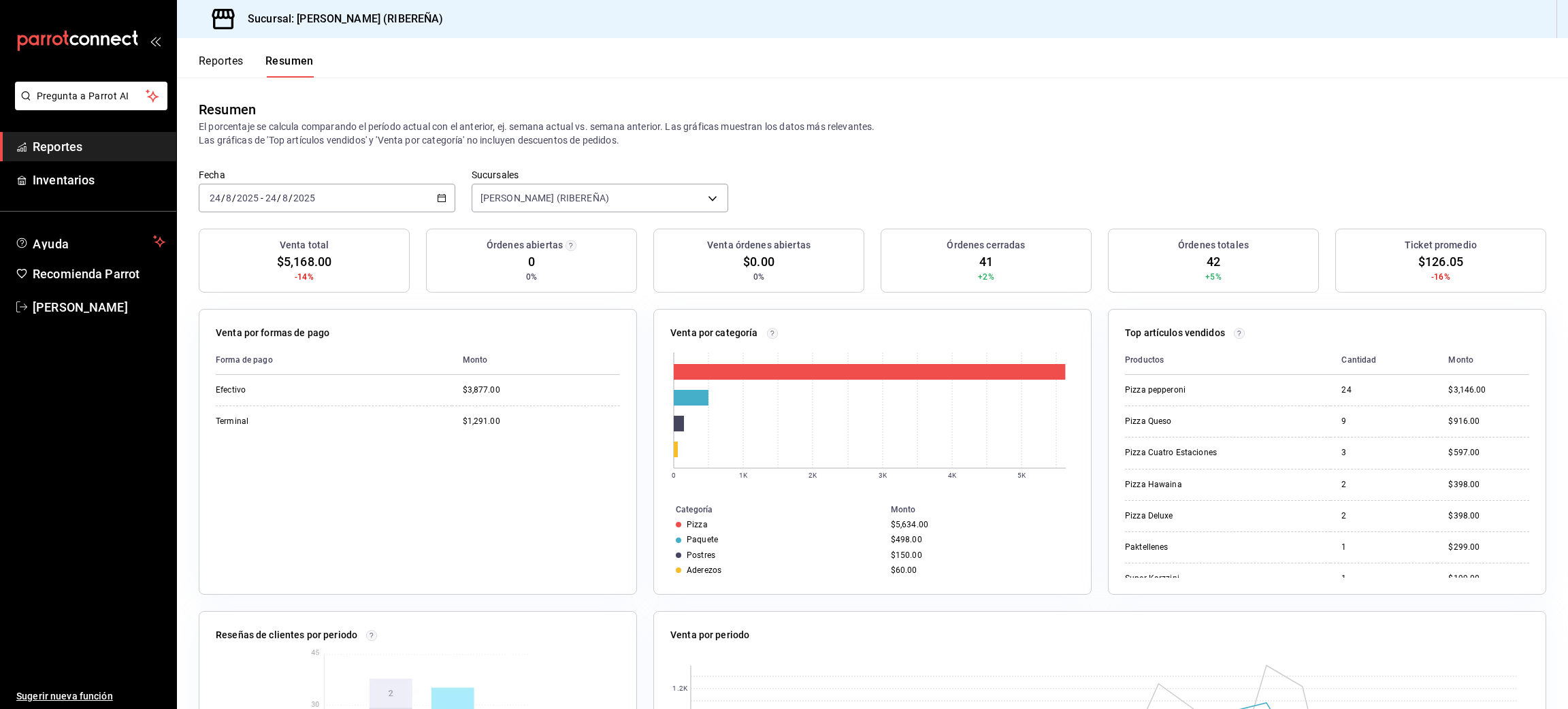
click at [214, 59] on button "Reportes" at bounding box center [221, 66] width 45 height 23
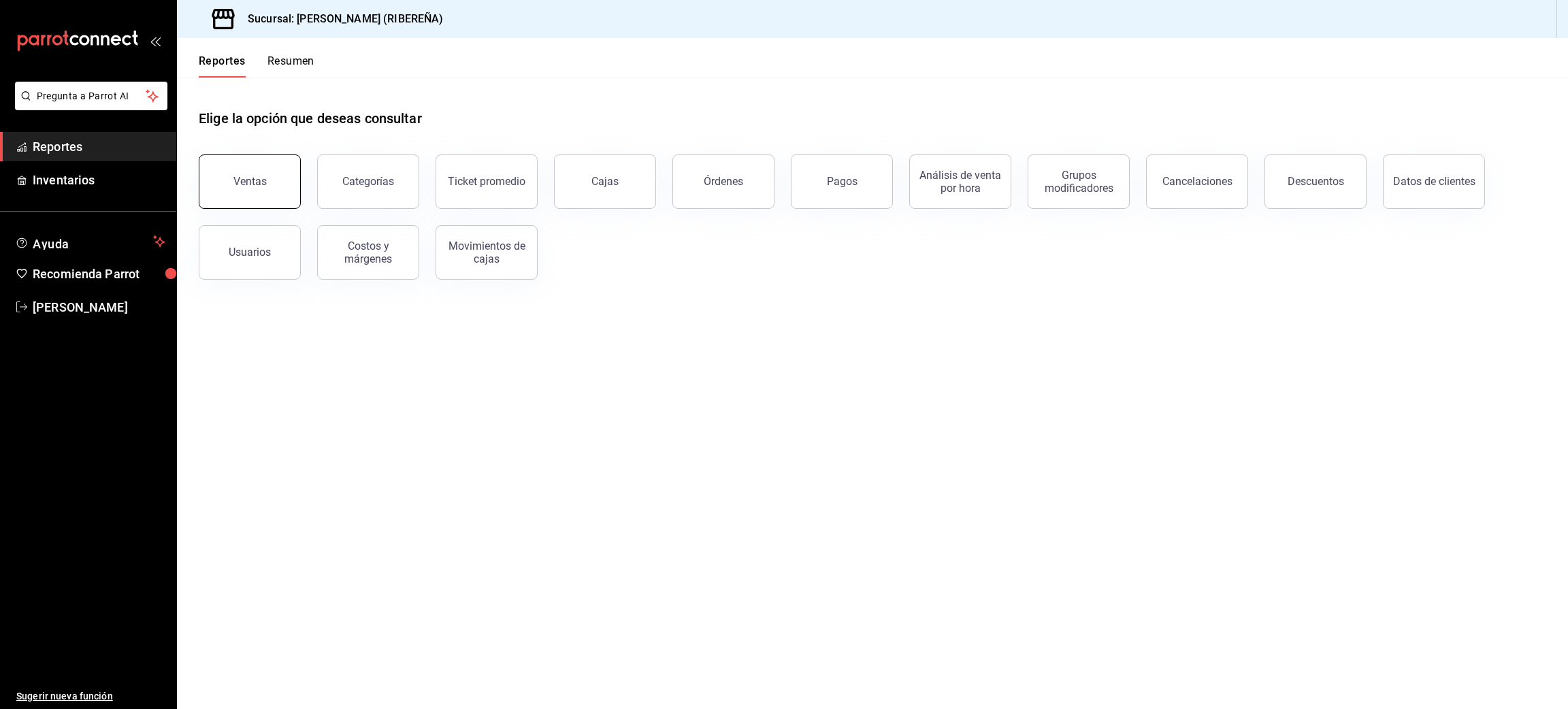
click at [267, 187] on button "Ventas" at bounding box center [250, 182] width 102 height 55
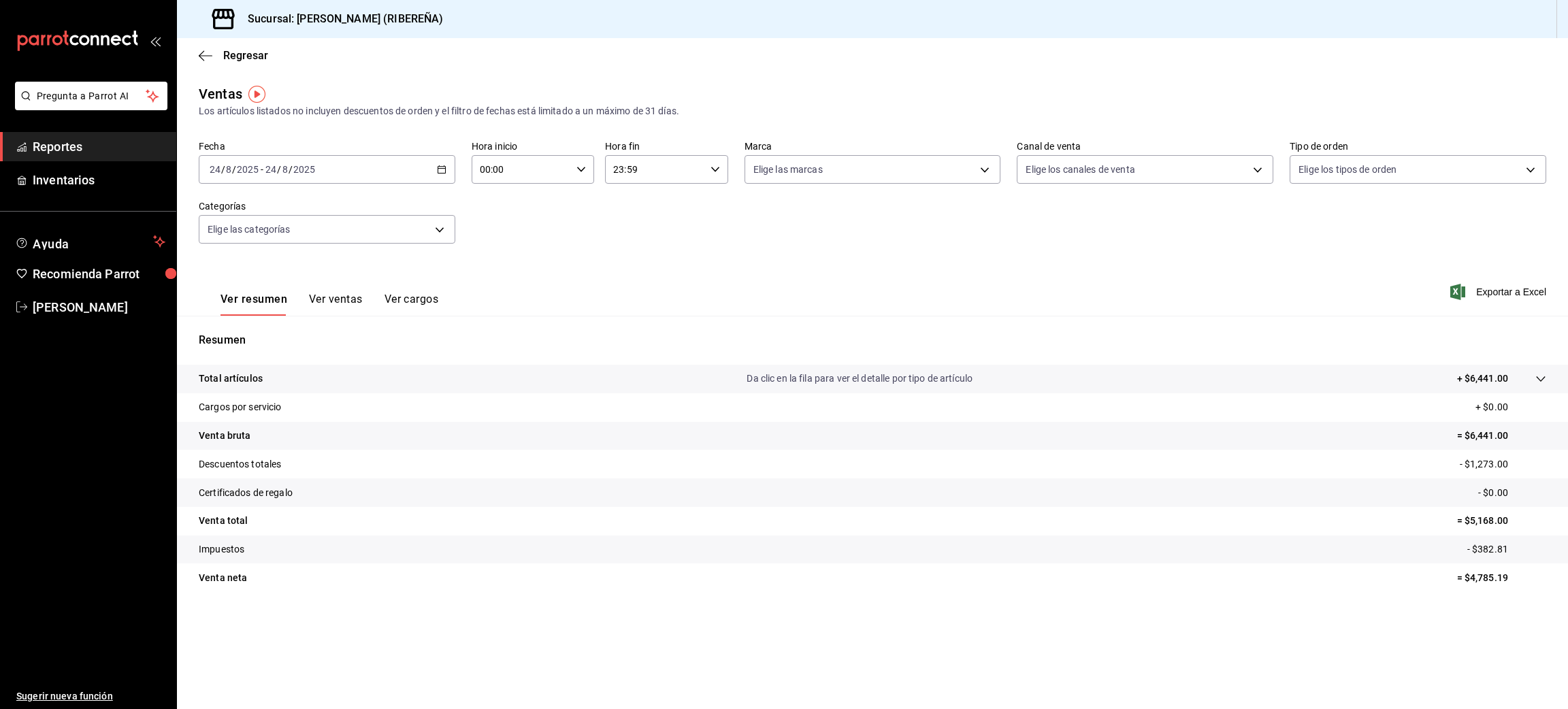
click at [330, 302] on button "Ver ventas" at bounding box center [336, 304] width 54 height 23
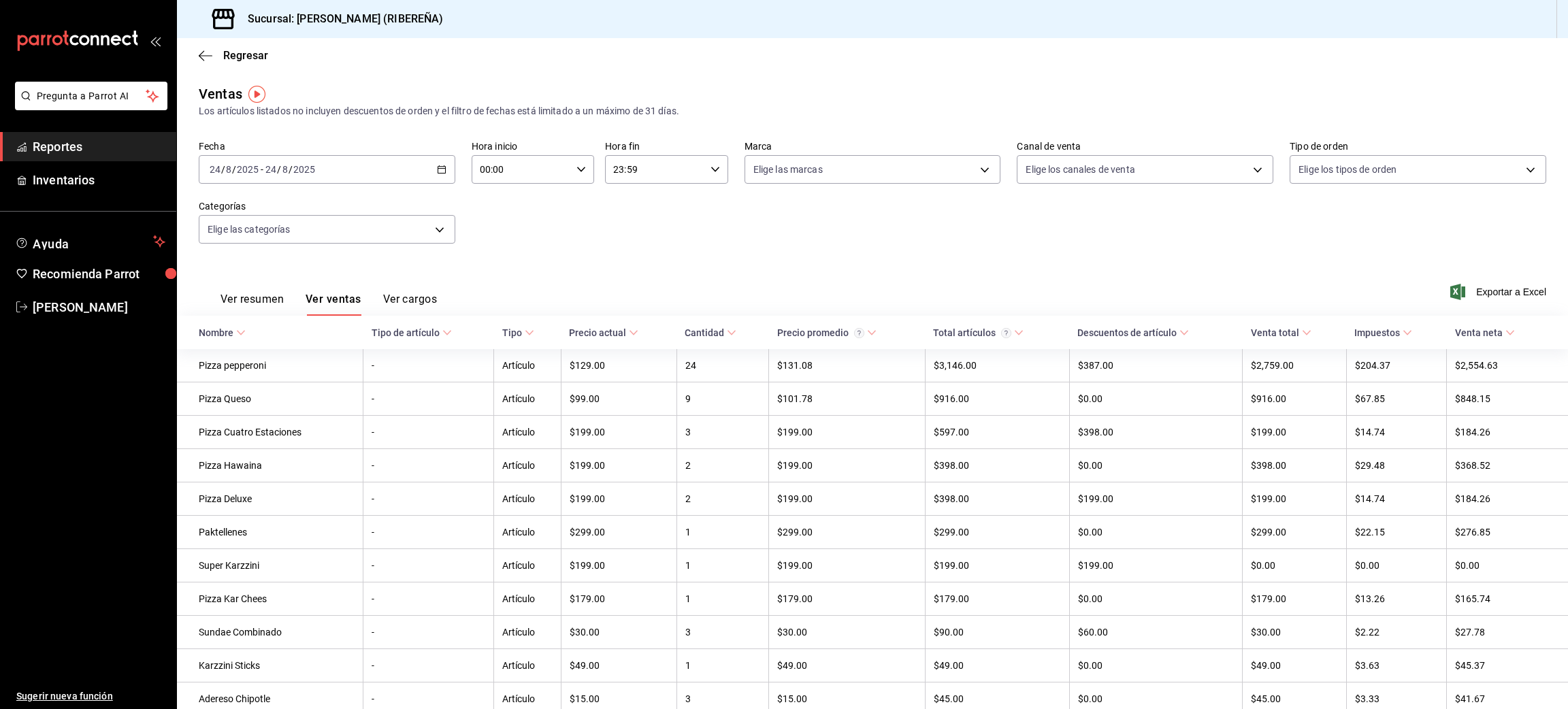
click at [254, 302] on button "Ver resumen" at bounding box center [252, 304] width 63 height 23
